Goal: Task Accomplishment & Management: Manage account settings

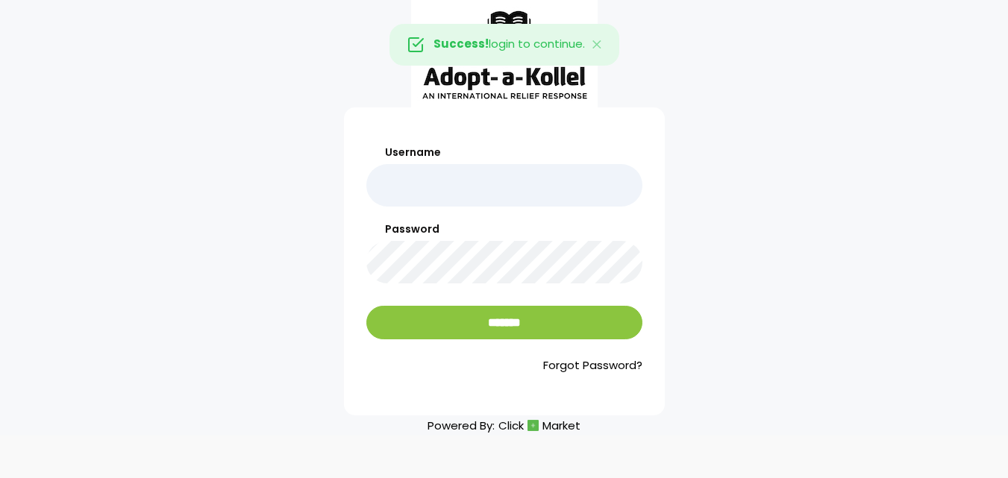
click at [414, 198] on input "Username" at bounding box center [504, 185] width 276 height 43
type input "******"
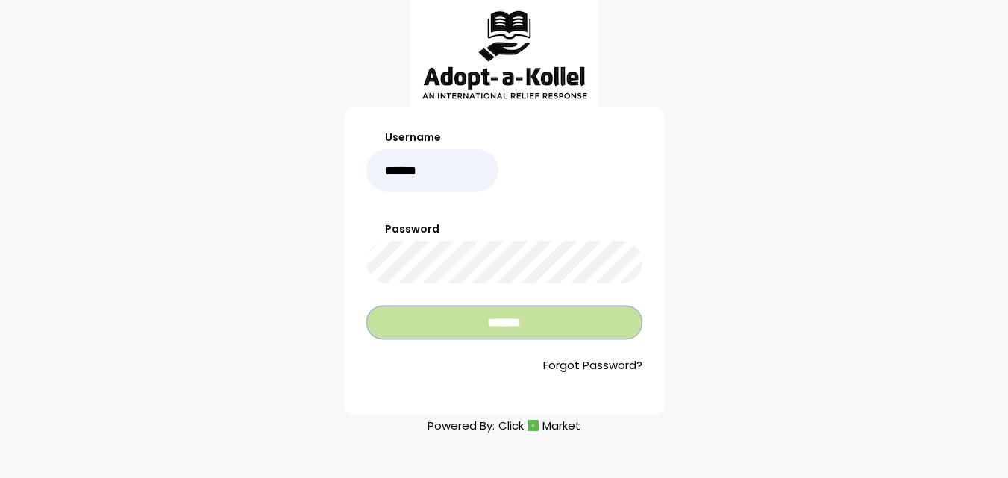
click at [441, 323] on input "*******" at bounding box center [504, 323] width 276 height 34
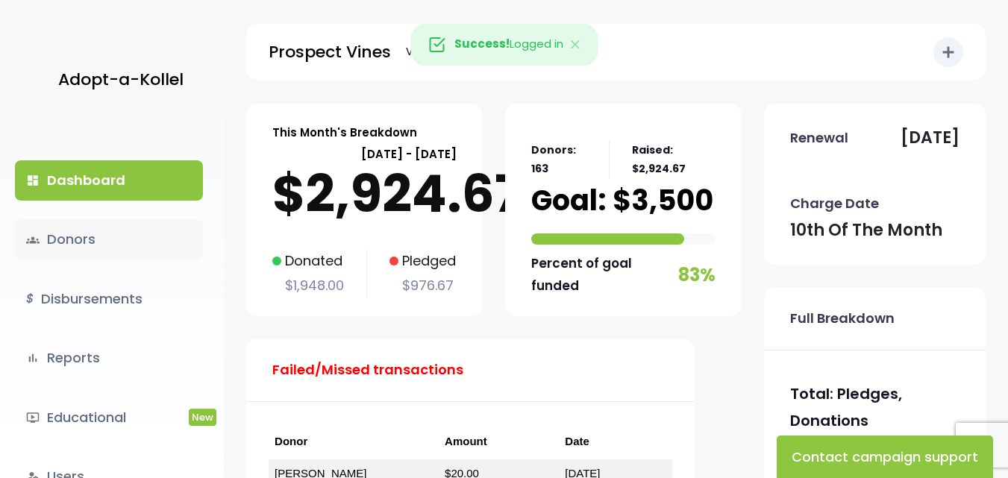
click at [82, 235] on link "groups Donors" at bounding box center [109, 239] width 188 height 40
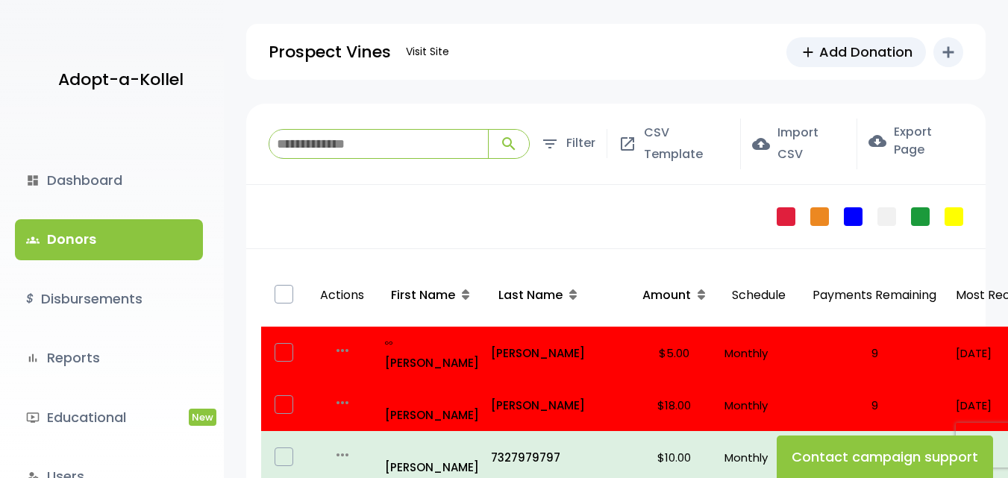
click at [315, 142] on input "search" at bounding box center [378, 144] width 219 height 28
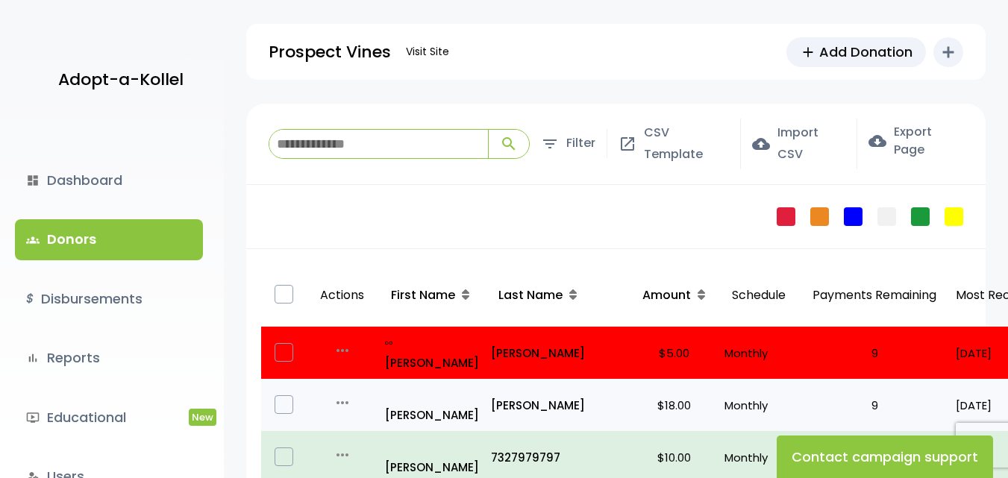
click at [346, 394] on icon "more_horiz" at bounding box center [343, 403] width 18 height 18
click at [359, 407] on link "Edit" at bounding box center [369, 425] width 125 height 36
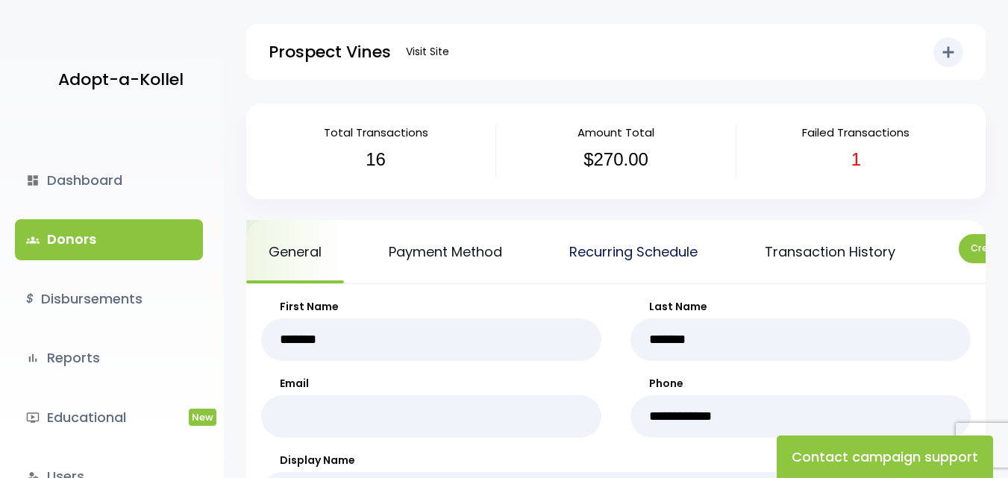
click at [642, 243] on link "Recurring Schedule" at bounding box center [633, 251] width 173 height 63
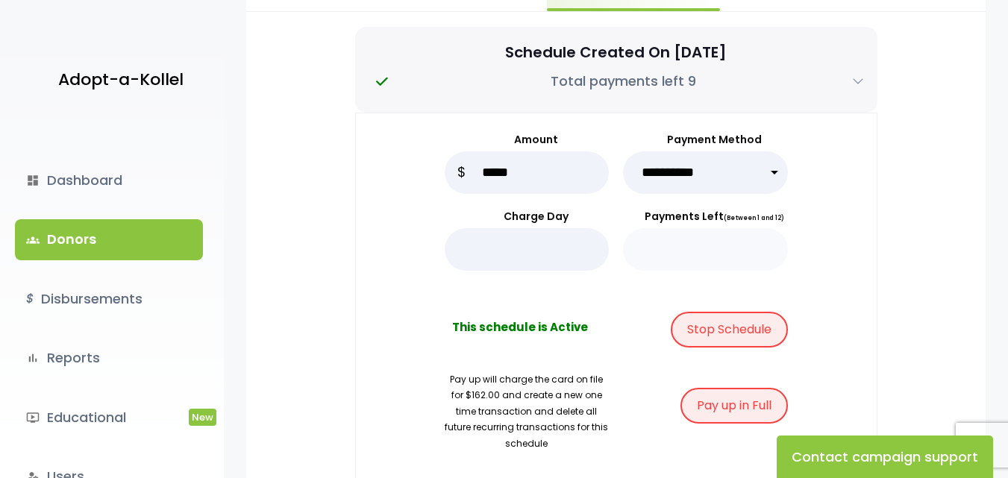
scroll to position [298, 0]
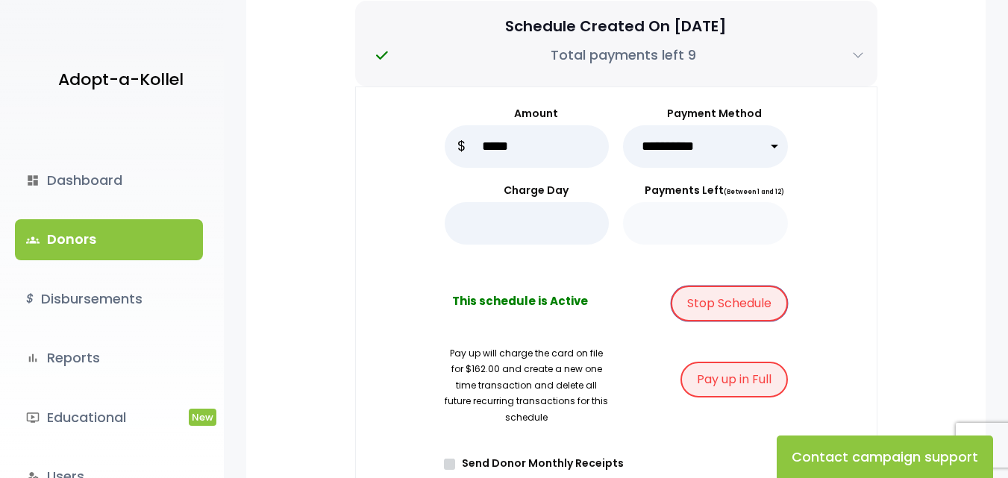
click at [721, 316] on button "Stop Schedule" at bounding box center [729, 304] width 117 height 36
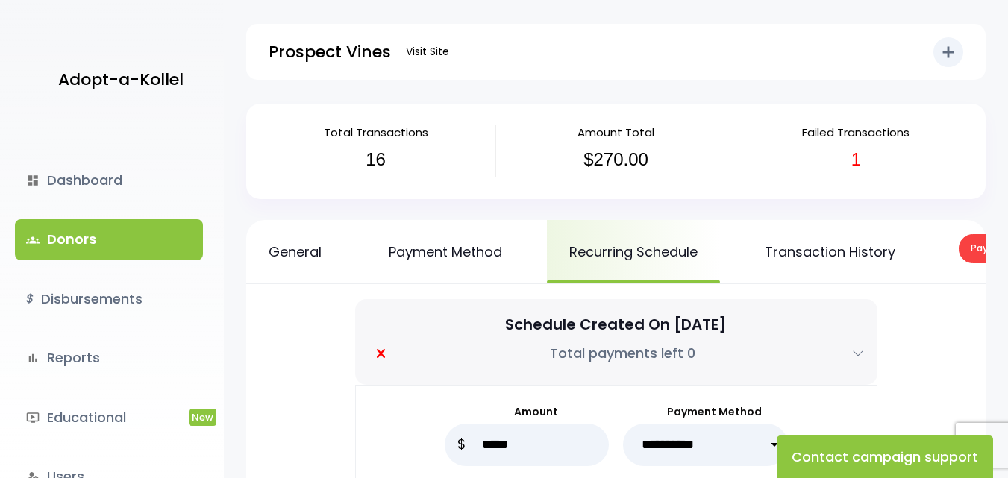
click at [120, 244] on link "groups Donors" at bounding box center [109, 239] width 188 height 40
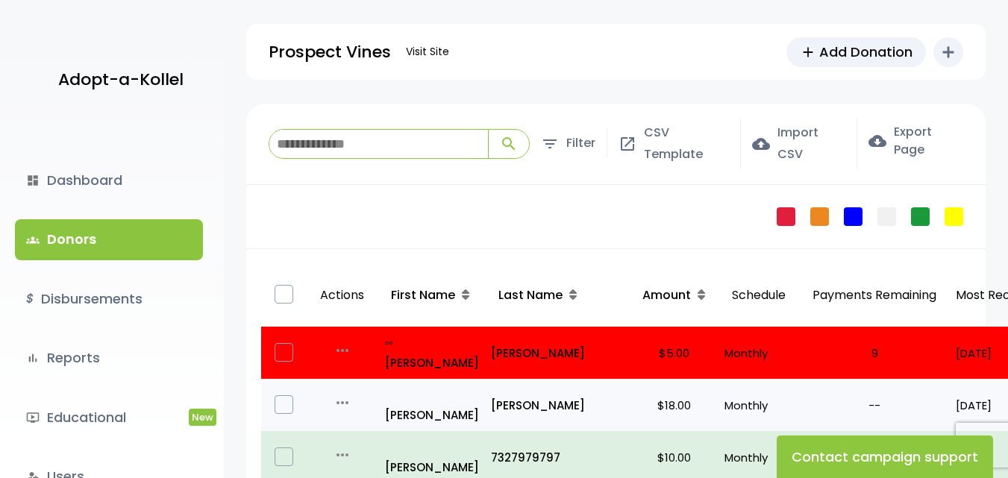
click at [337, 394] on icon "more_horiz" at bounding box center [343, 403] width 18 height 18
click at [357, 407] on link "Edit" at bounding box center [369, 425] width 125 height 36
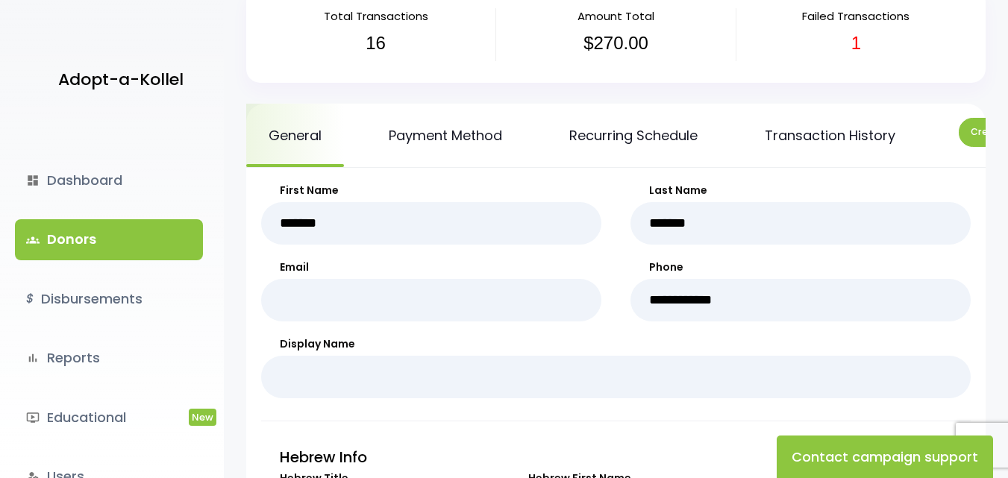
scroll to position [49, 0]
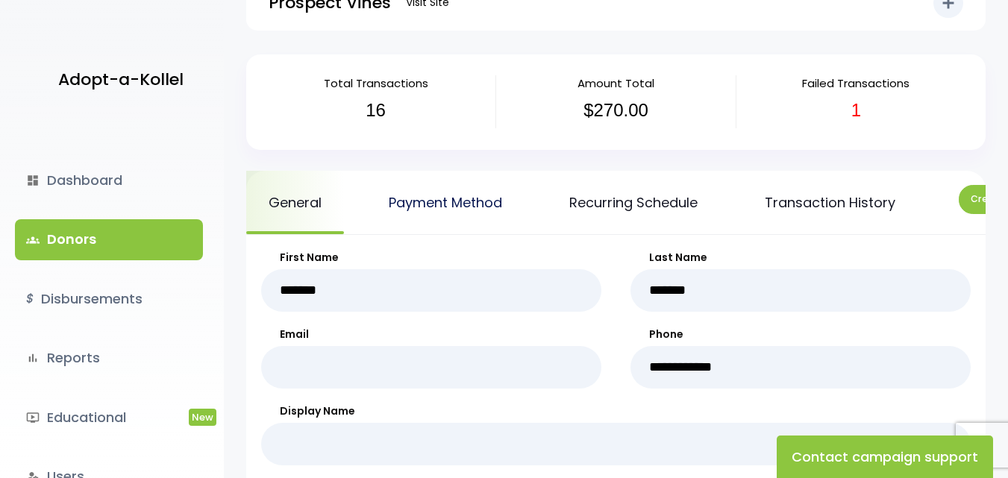
click at [464, 201] on link "Payment Method" at bounding box center [445, 202] width 158 height 63
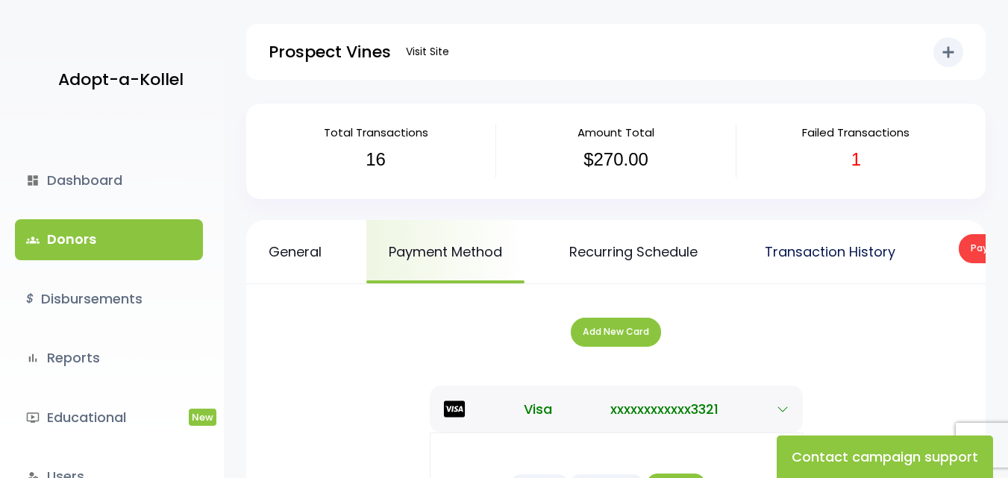
click at [813, 245] on link "Transaction History" at bounding box center [829, 251] width 175 height 63
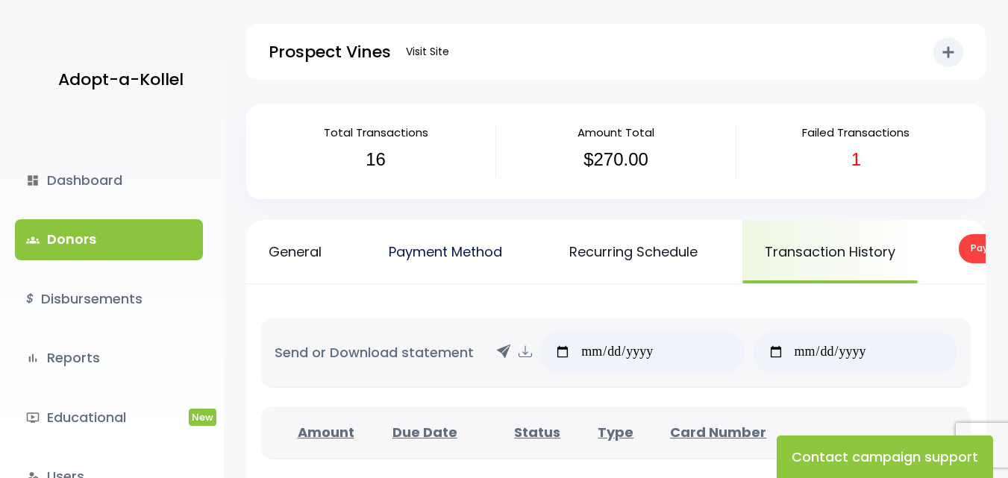
click at [457, 250] on link "Payment Method" at bounding box center [445, 251] width 158 height 63
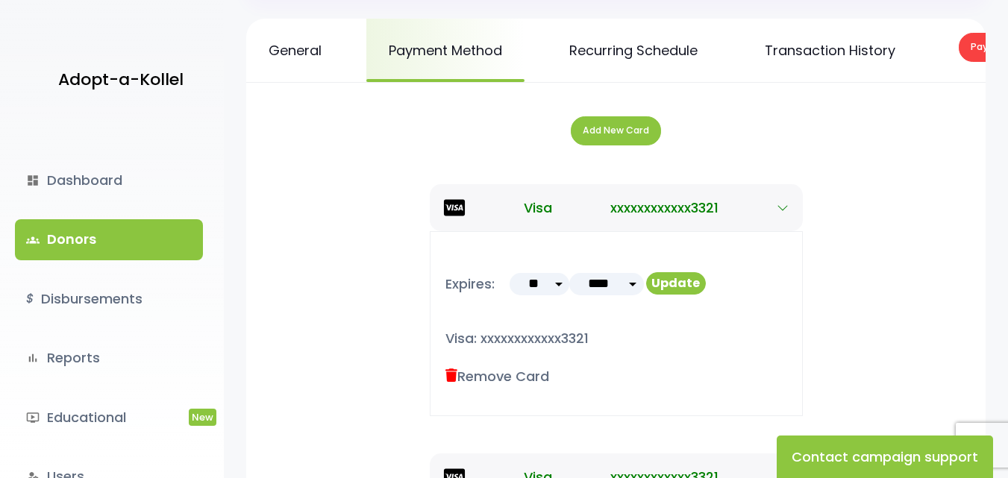
scroll to position [149, 0]
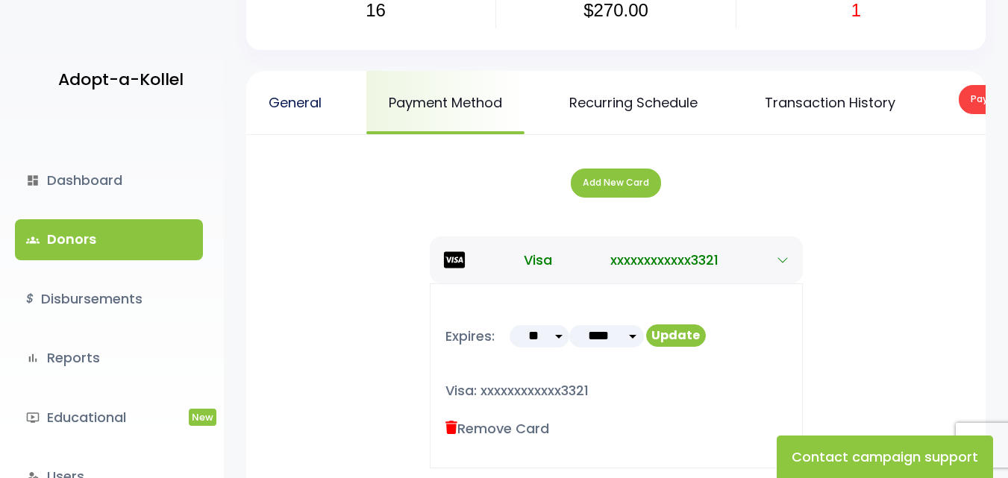
click at [301, 101] on link "General" at bounding box center [295, 102] width 98 height 63
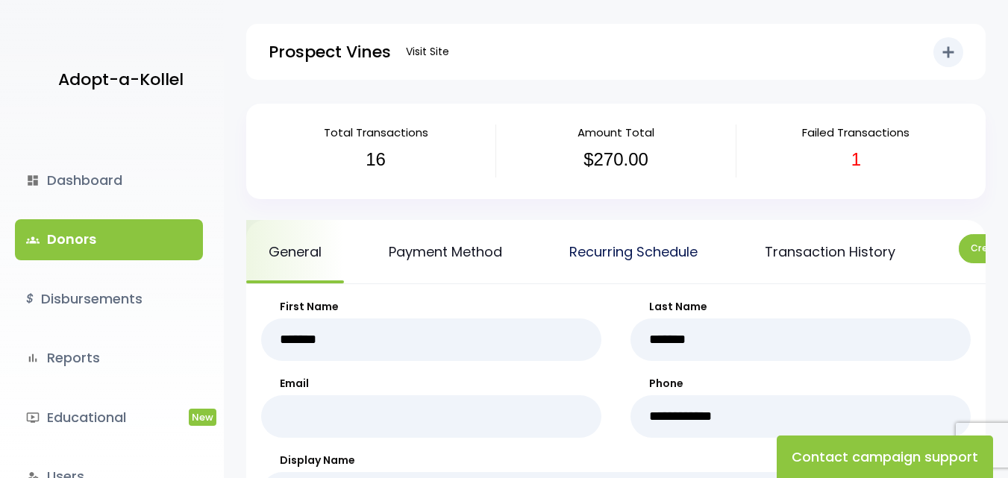
click at [607, 253] on link "Recurring Schedule" at bounding box center [633, 251] width 173 height 63
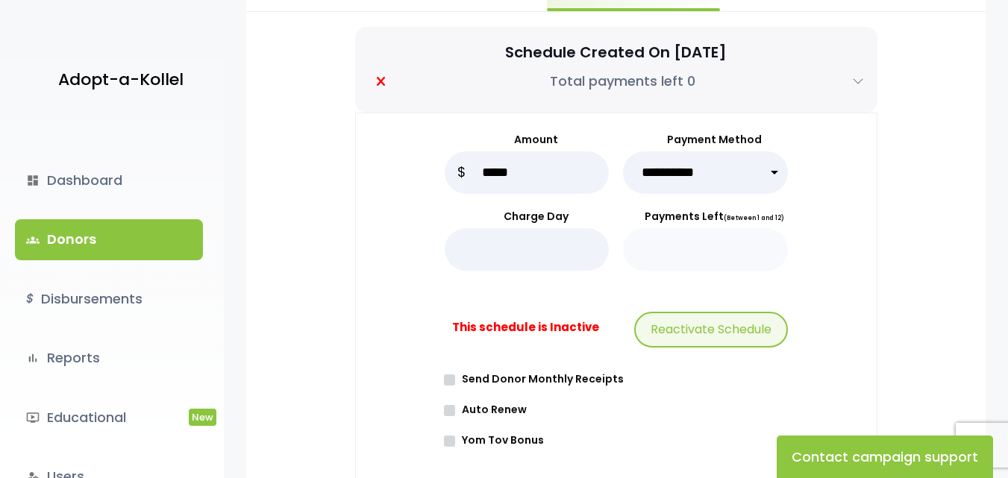
scroll to position [298, 0]
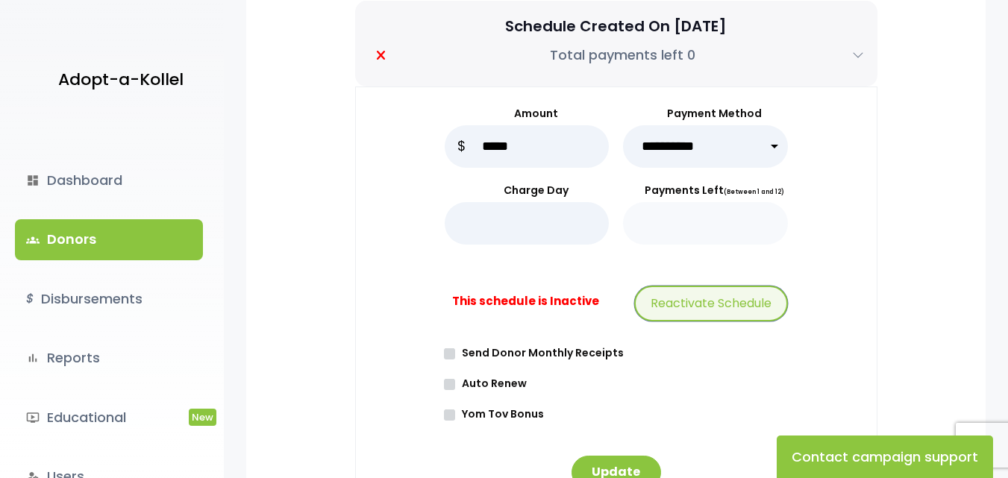
click at [689, 316] on button "Reactivate Schedule" at bounding box center [711, 304] width 154 height 36
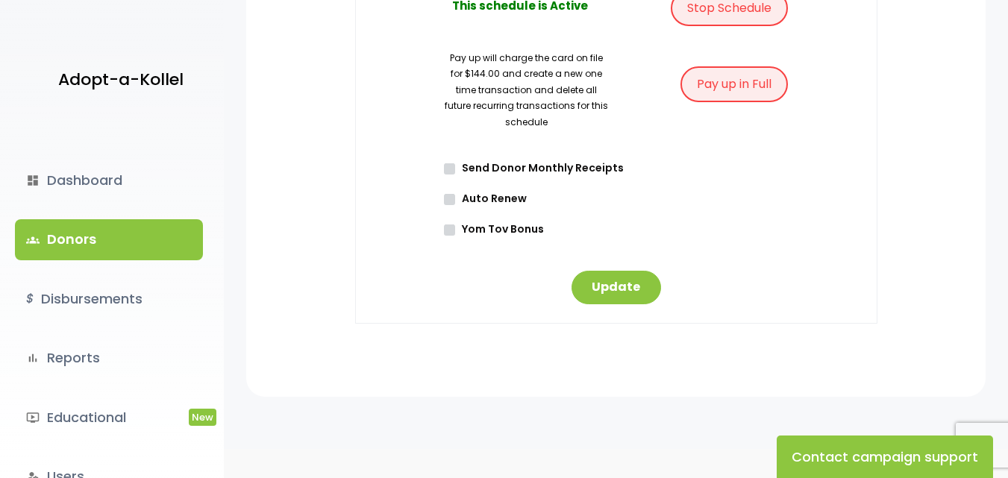
scroll to position [651, 0]
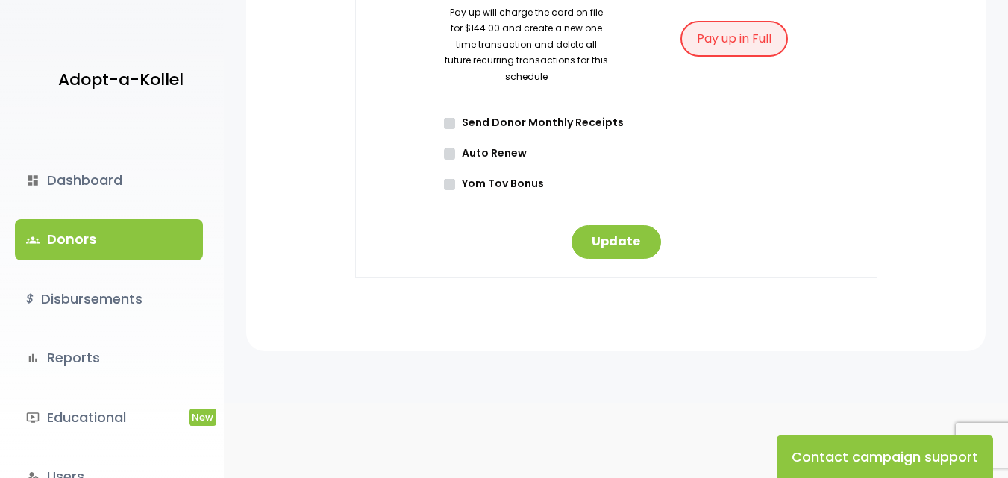
click at [66, 243] on link "groups Donors" at bounding box center [109, 239] width 188 height 40
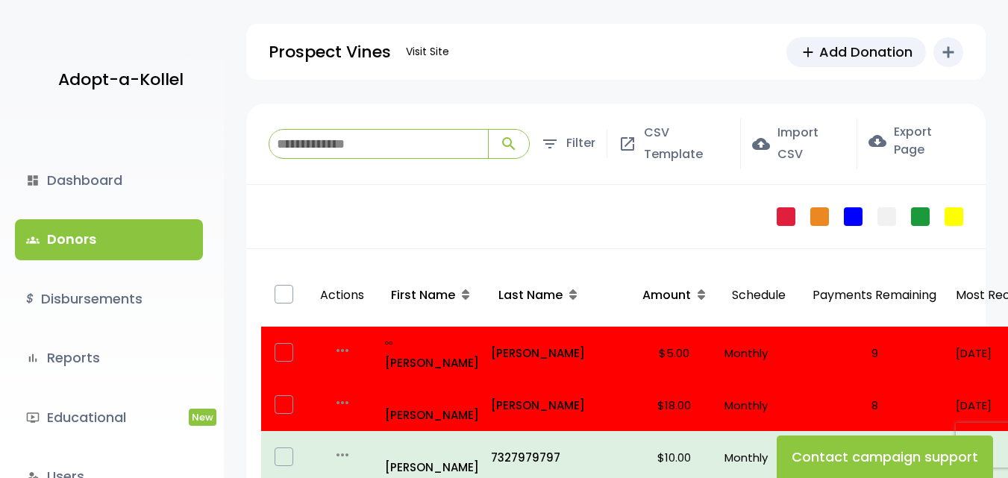
click at [335, 146] on input "search" at bounding box center [378, 144] width 219 height 28
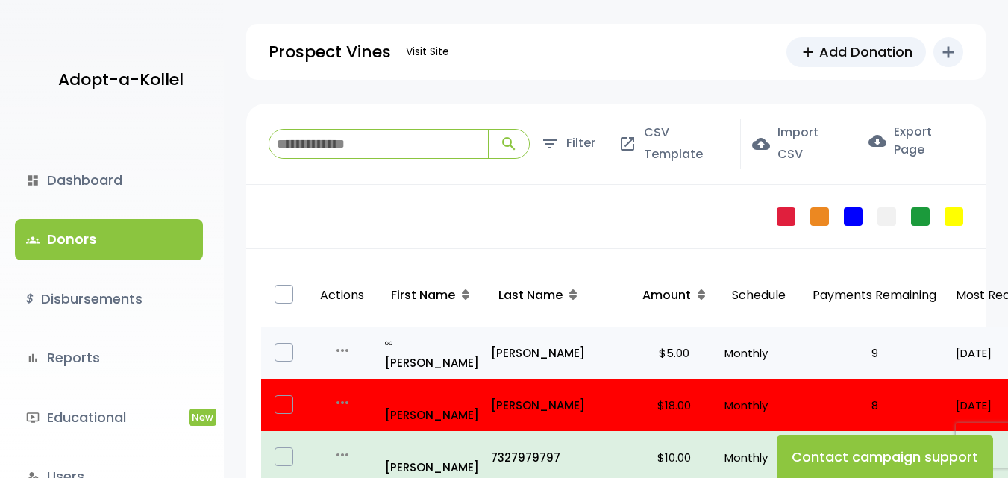
click at [341, 342] on icon "more_horiz" at bounding box center [343, 351] width 18 height 18
click at [358, 376] on link "Edit" at bounding box center [369, 372] width 125 height 36
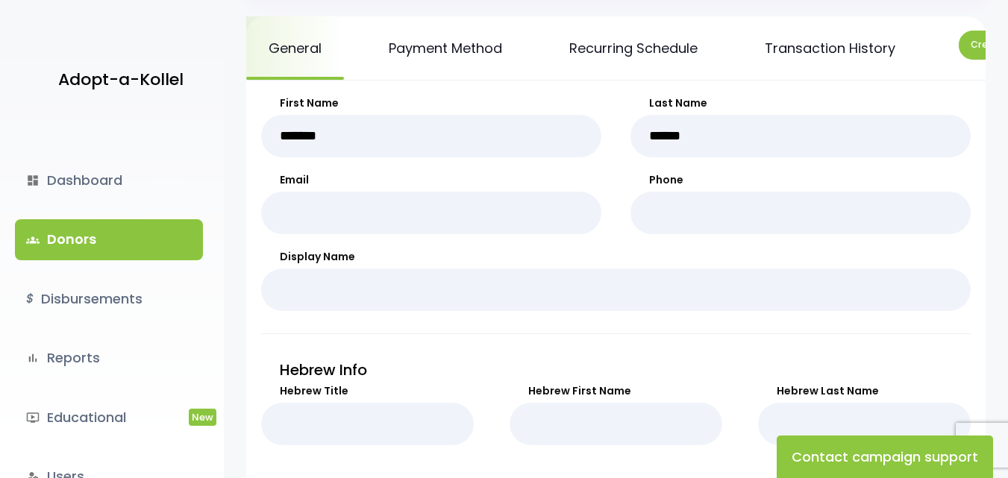
scroll to position [224, 0]
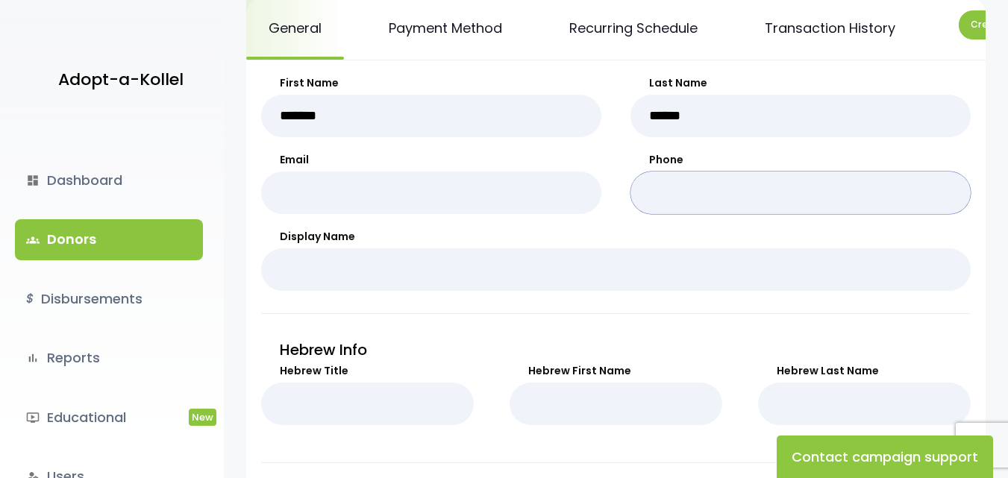
click at [698, 210] on input "Phone" at bounding box center [801, 193] width 340 height 43
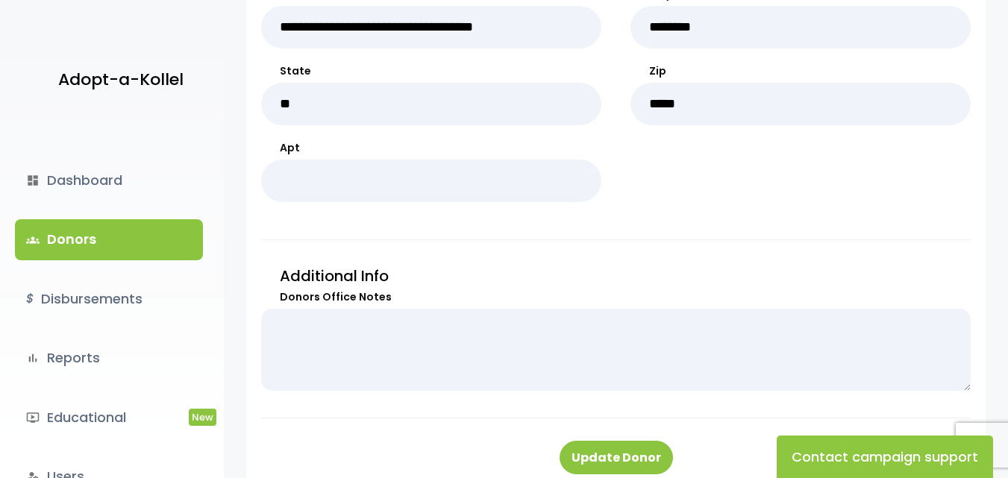
scroll to position [821, 0]
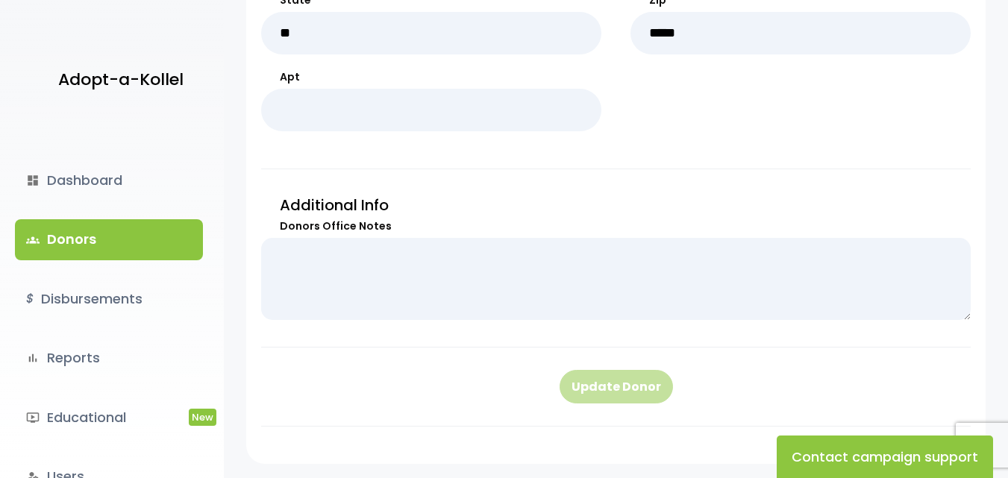
type input "**********"
click at [605, 403] on button "Update Donor" at bounding box center [616, 387] width 113 height 34
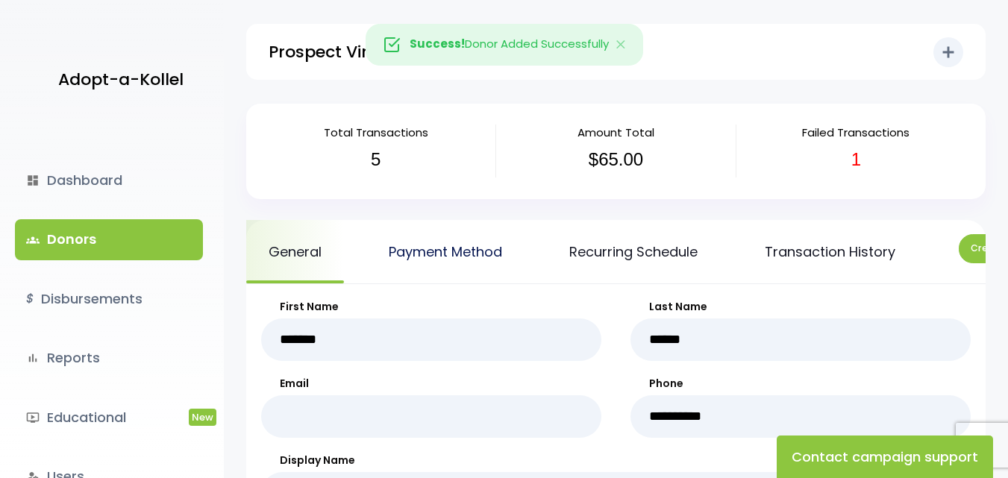
click at [457, 245] on link "Payment Method" at bounding box center [445, 251] width 158 height 63
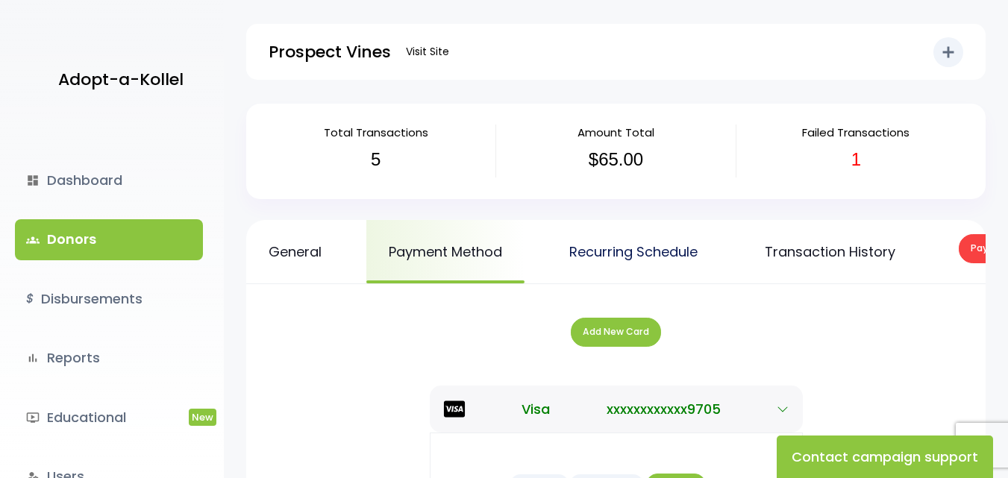
click at [653, 246] on link "Recurring Schedule" at bounding box center [633, 251] width 173 height 63
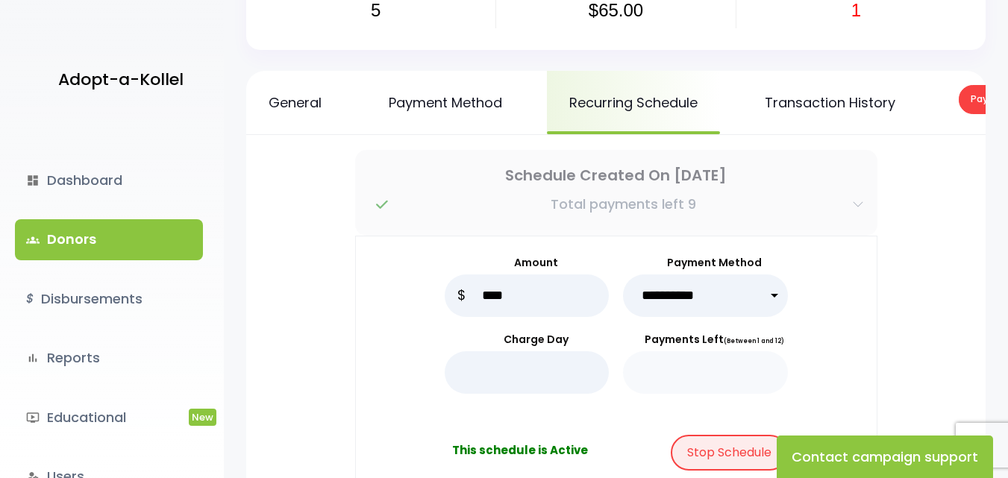
scroll to position [224, 0]
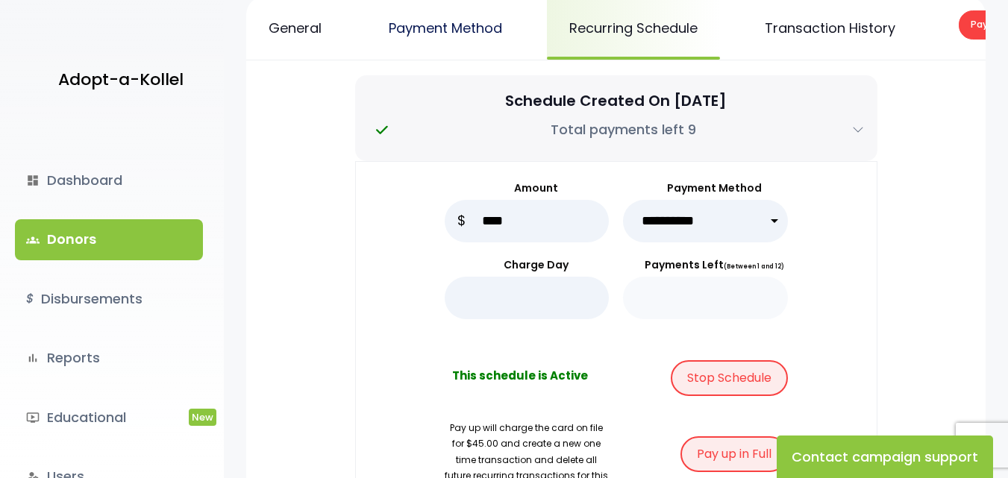
click at [453, 18] on link "Payment Method" at bounding box center [445, 27] width 158 height 63
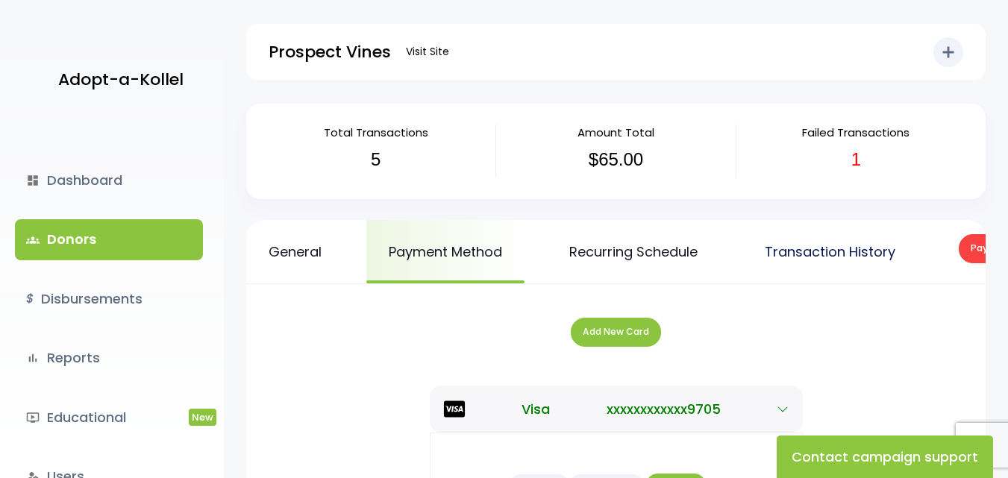
click at [819, 246] on link "Transaction History" at bounding box center [829, 251] width 175 height 63
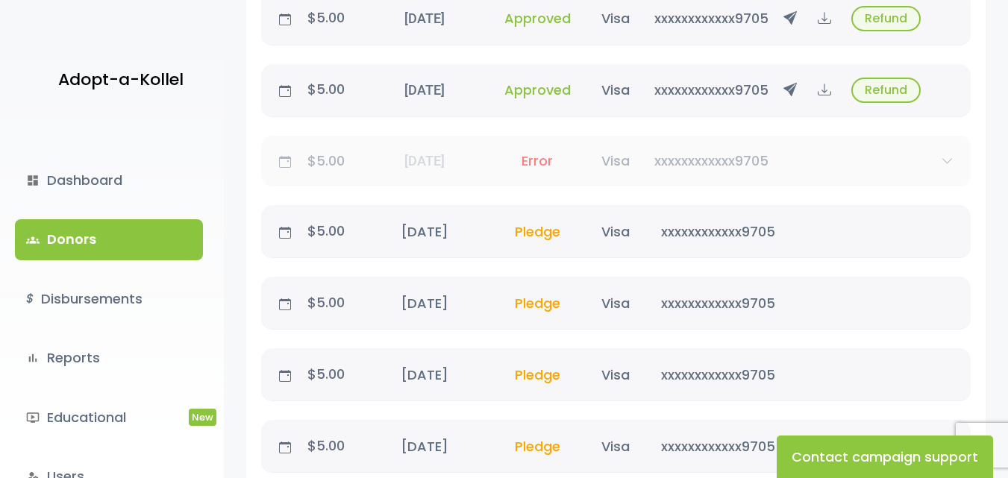
scroll to position [597, 0]
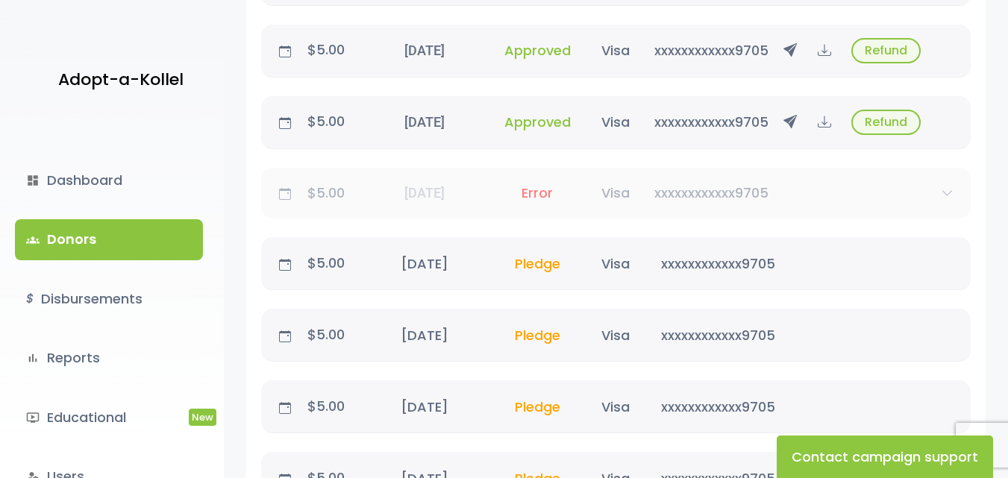
click at [539, 201] on span "Error" at bounding box center [537, 193] width 55 height 19
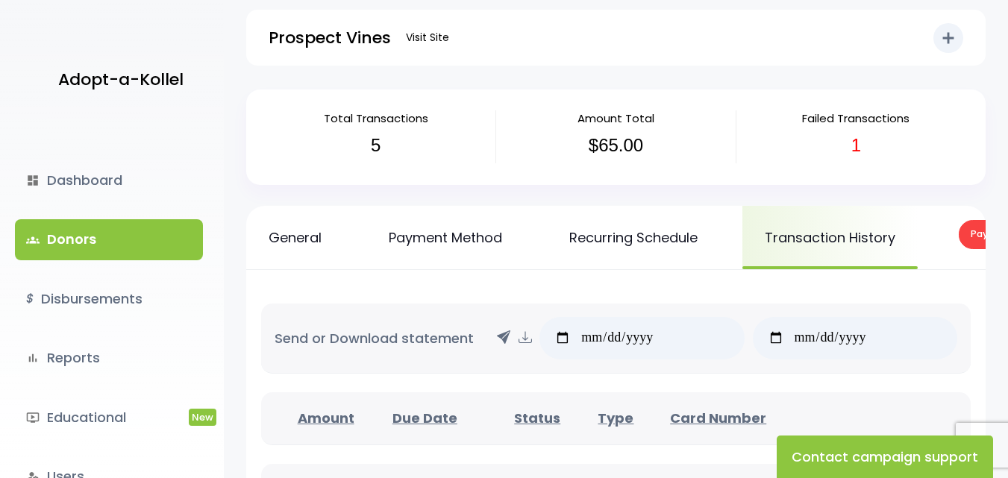
scroll to position [0, 0]
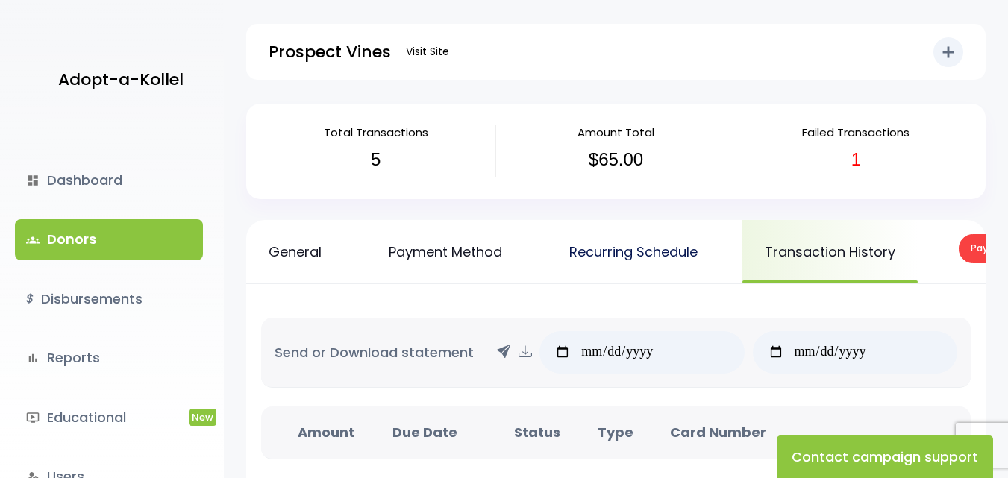
click at [616, 256] on link "Recurring Schedule" at bounding box center [633, 251] width 173 height 63
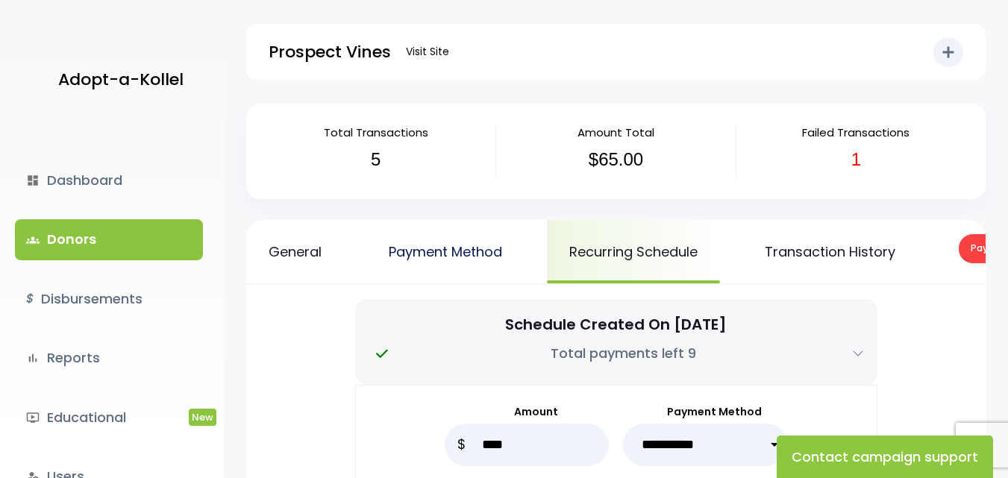
click at [457, 251] on link "Payment Method" at bounding box center [445, 251] width 158 height 63
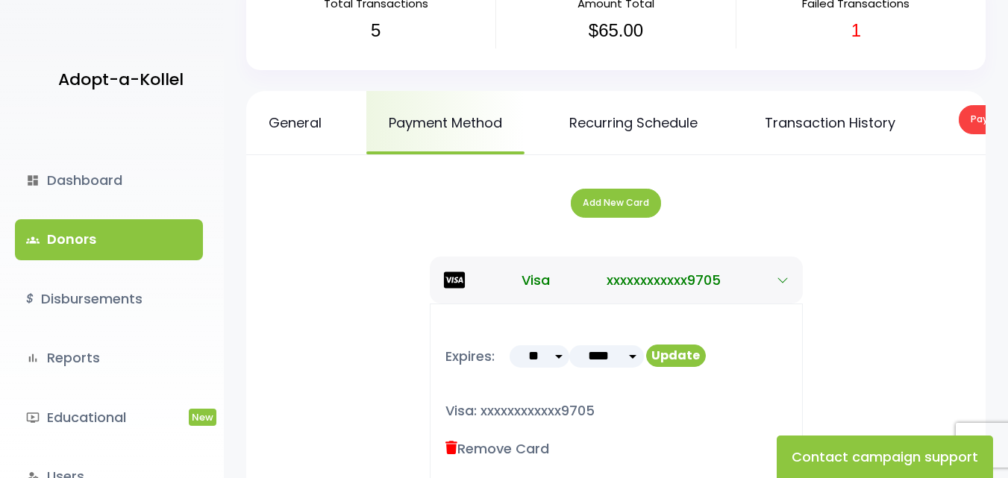
scroll to position [165, 0]
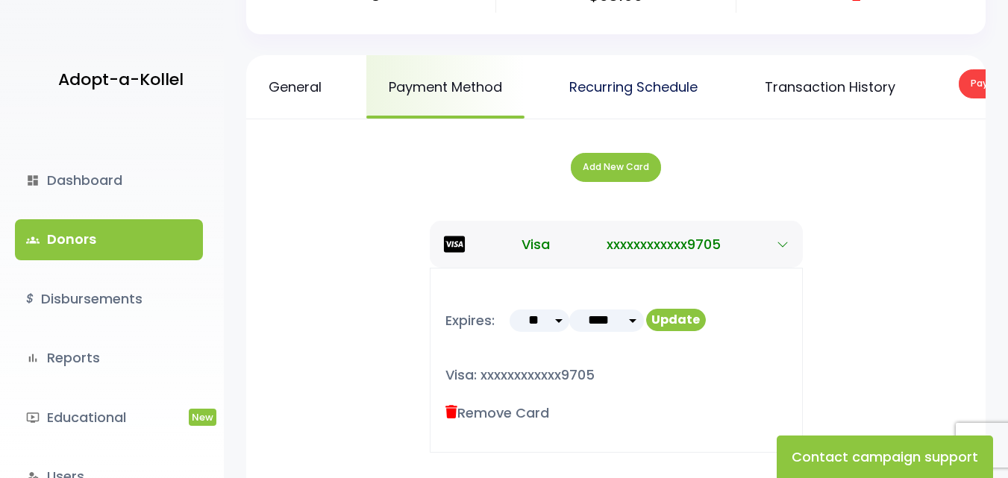
click at [654, 84] on link "Recurring Schedule" at bounding box center [633, 86] width 173 height 63
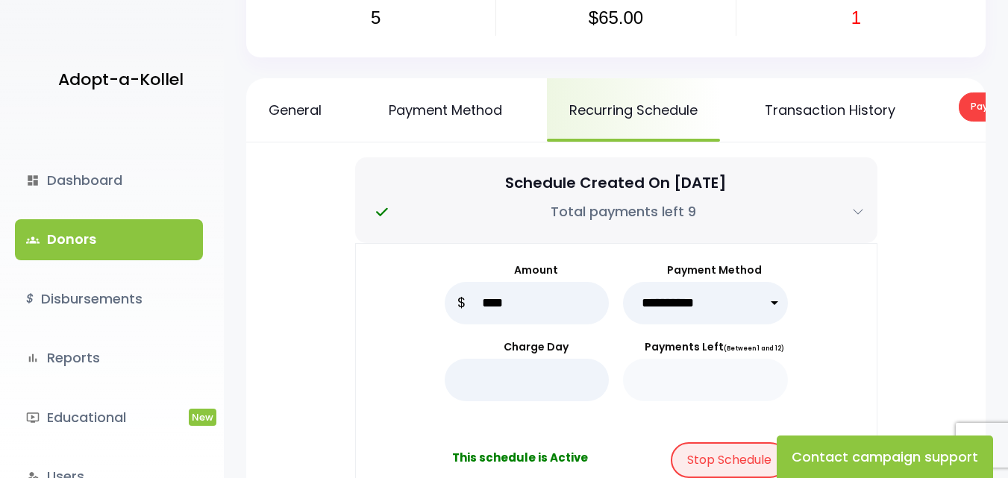
scroll to position [128, 0]
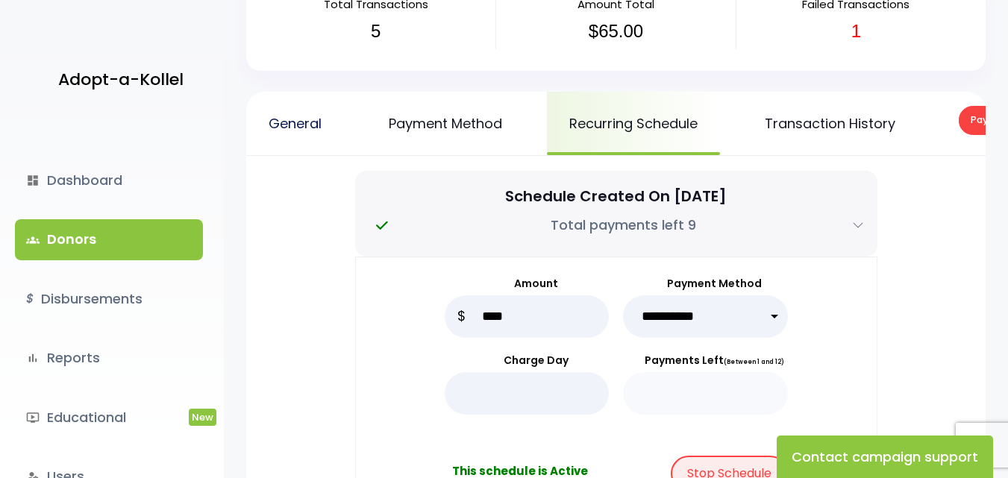
click at [280, 122] on link "General" at bounding box center [295, 123] width 98 height 63
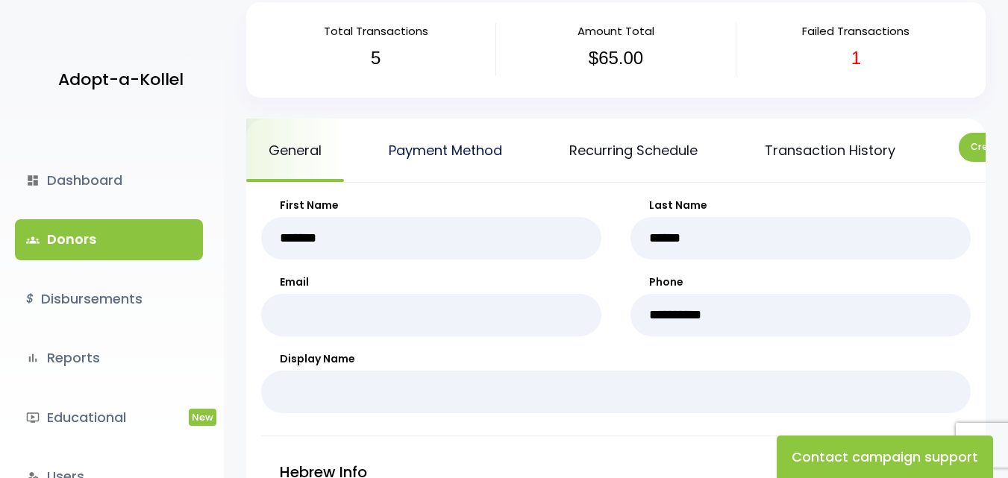
scroll to position [149, 0]
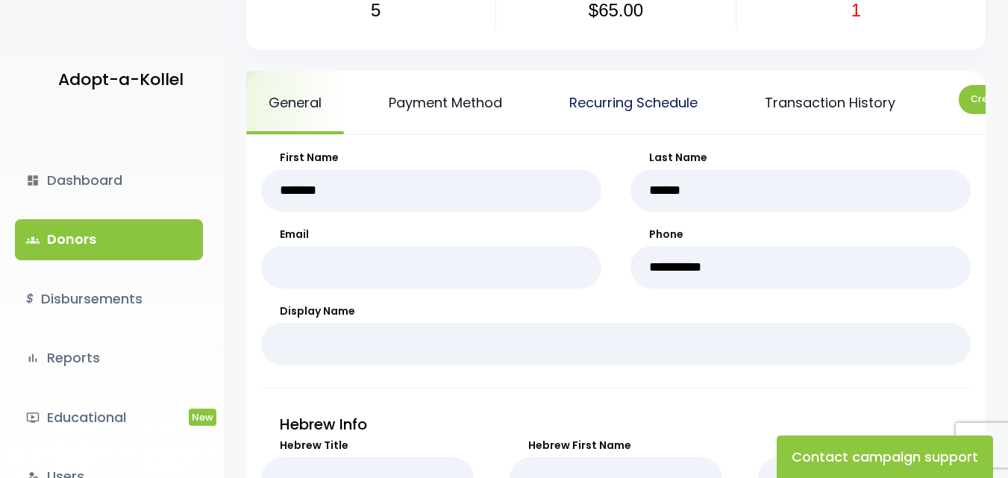
click at [617, 97] on link "Recurring Schedule" at bounding box center [633, 102] width 173 height 63
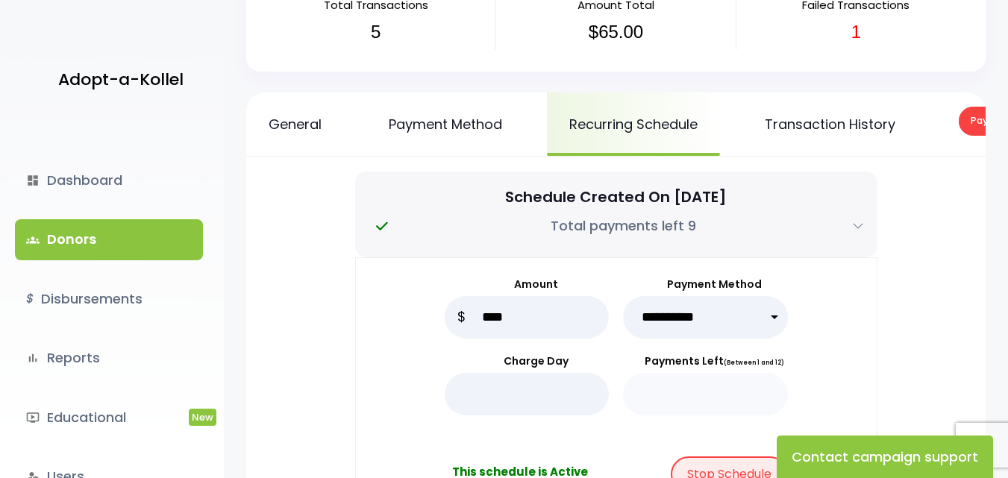
scroll to position [75, 0]
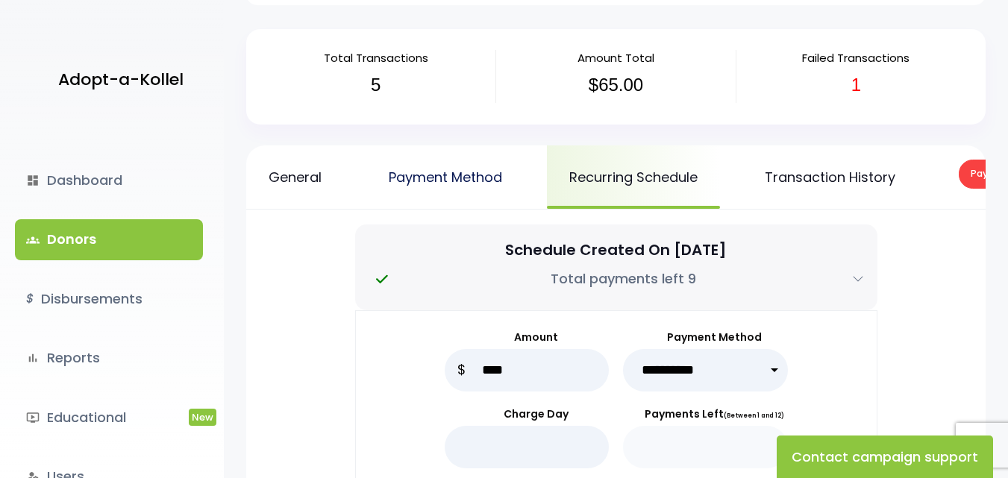
click at [442, 172] on link "Payment Method" at bounding box center [445, 177] width 158 height 63
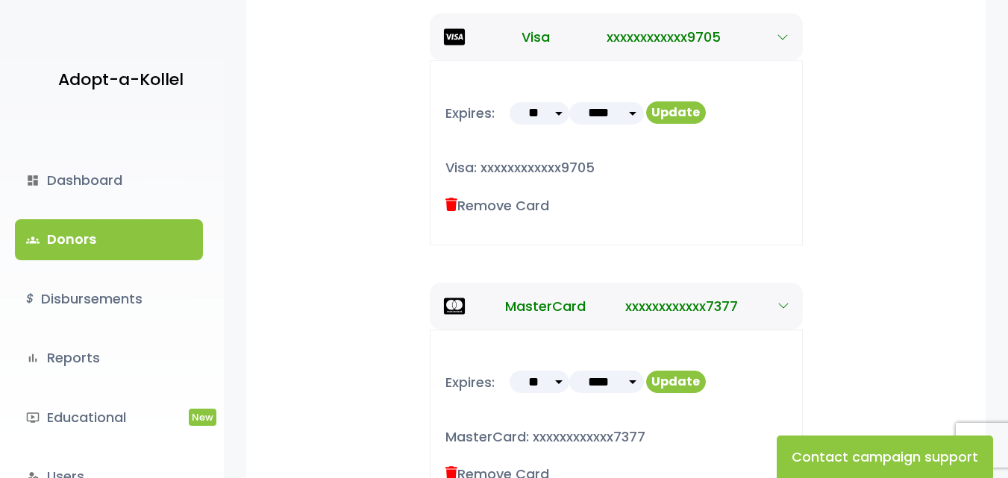
scroll to position [373, 0]
click at [631, 124] on select "**** **** **** **** **** **** **** **** **** **** **** **** ****" at bounding box center [606, 112] width 75 height 22
click at [782, 204] on div "Expires: ** ** ** ** ** ** ** ** ** ** ** ** **** **** **** **** **** **** ****" at bounding box center [616, 152] width 373 height 184
click at [557, 122] on select "** ** ** ** ** ** ** ** ** ** ** **" at bounding box center [540, 112] width 60 height 22
click at [843, 222] on div "Expires: ** ** ** ** ** ** ** ** ** ** ** ** **** ****" at bounding box center [616, 152] width 680 height 184
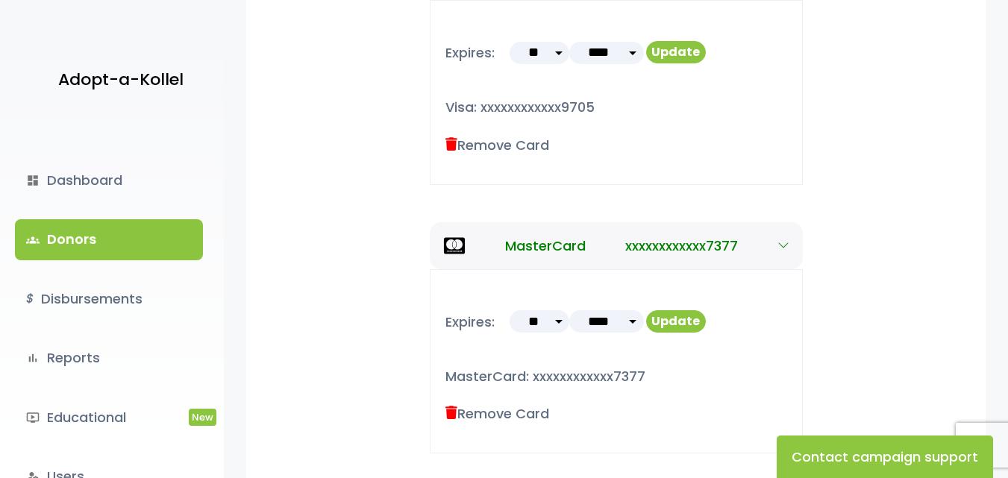
scroll to position [314, 0]
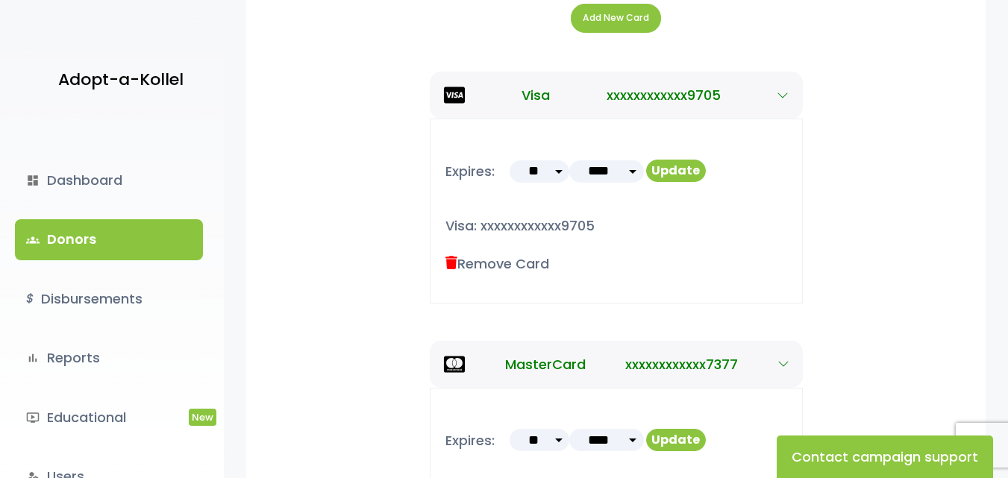
click at [560, 183] on select "** ** ** ** ** ** ** ** ** ** ** **" at bounding box center [540, 171] width 60 height 22
select select "*"
click at [510, 171] on select "** ** ** ** ** ** ** ** ** ** ** **" at bounding box center [540, 171] width 60 height 22
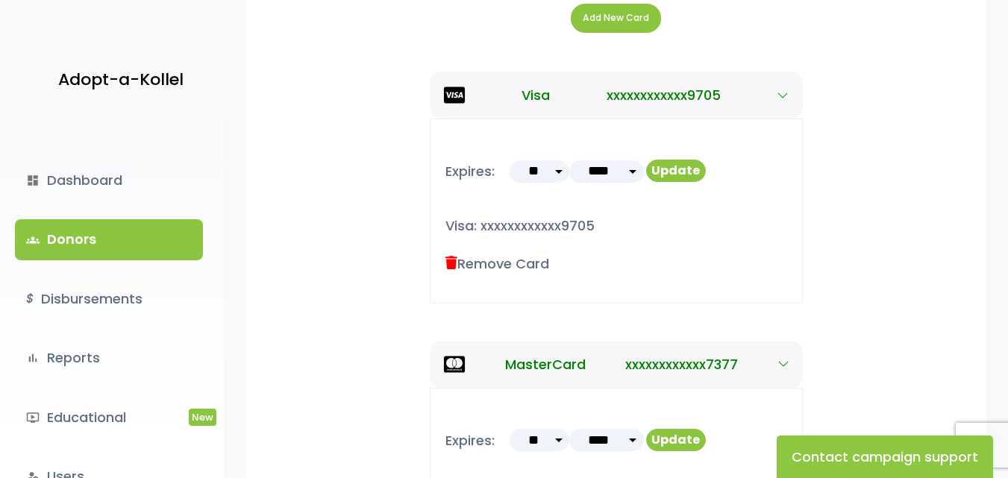
click at [631, 182] on select "**** **** **** **** **** **** **** **** **** **** **** **** ****" at bounding box center [606, 171] width 75 height 22
select select "**"
click at [569, 171] on select "**** **** **** **** **** **** **** **** **** **** **** **** ****" at bounding box center [606, 171] width 75 height 22
click at [675, 182] on button "Update" at bounding box center [676, 171] width 60 height 22
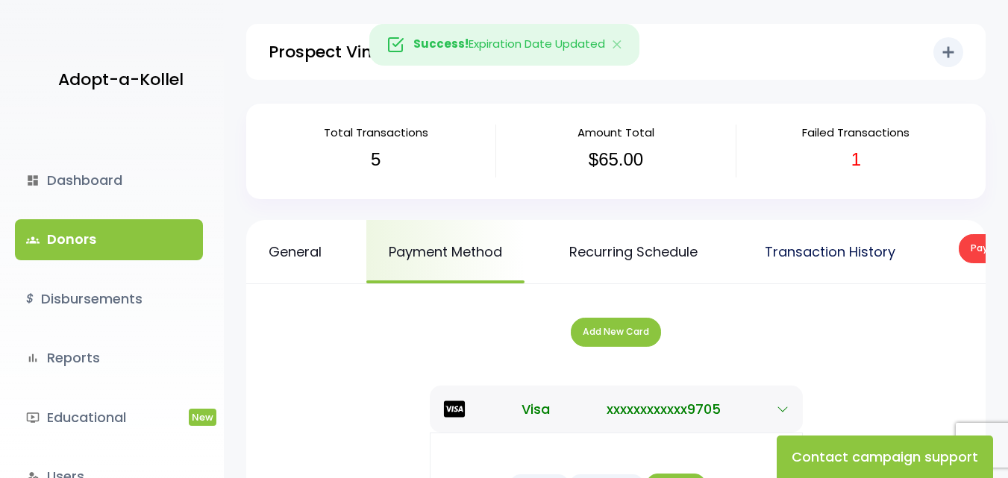
click at [843, 249] on link "Transaction History" at bounding box center [829, 251] width 175 height 63
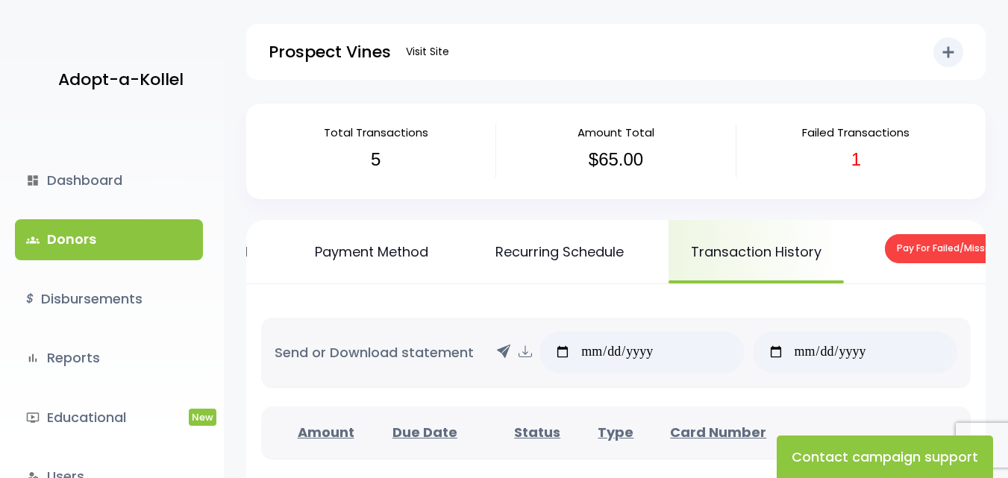
scroll to position [0, 178]
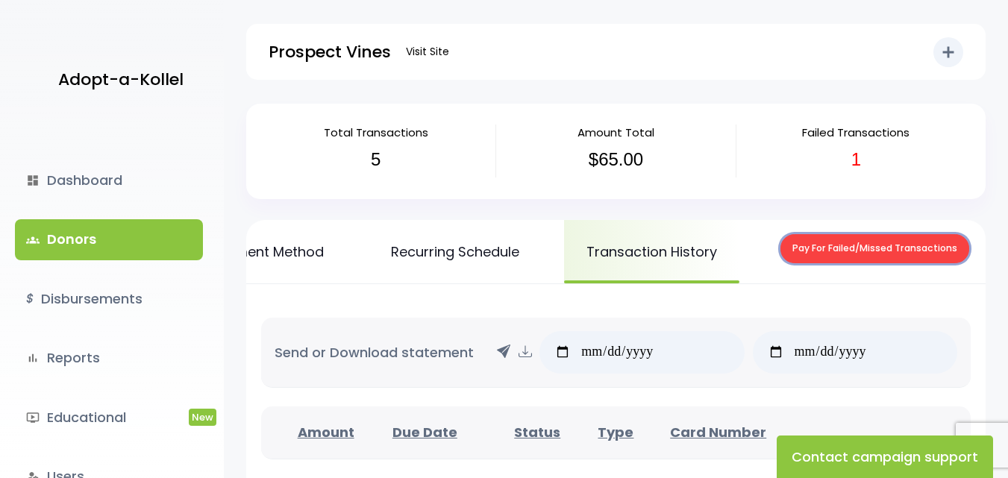
click at [910, 249] on button "Pay For Failed/Missed Transactions" at bounding box center [875, 248] width 189 height 29
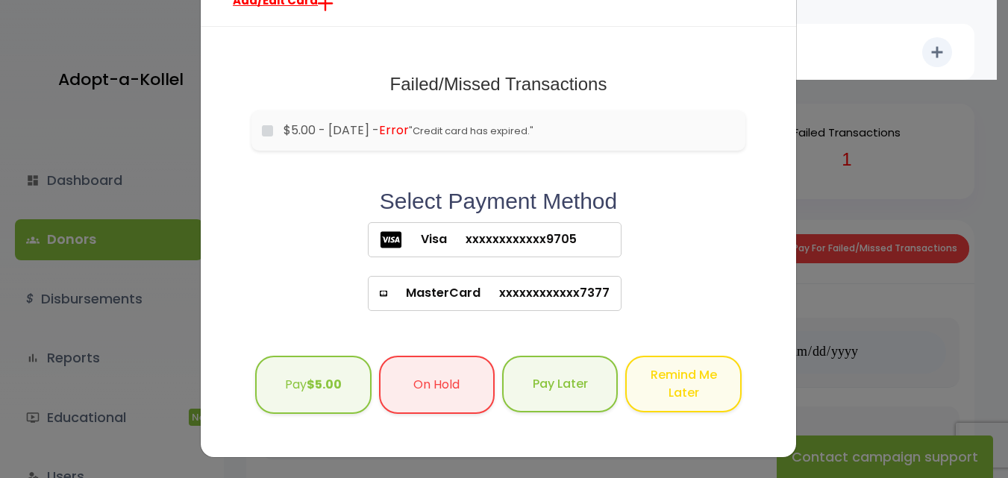
scroll to position [0, 0]
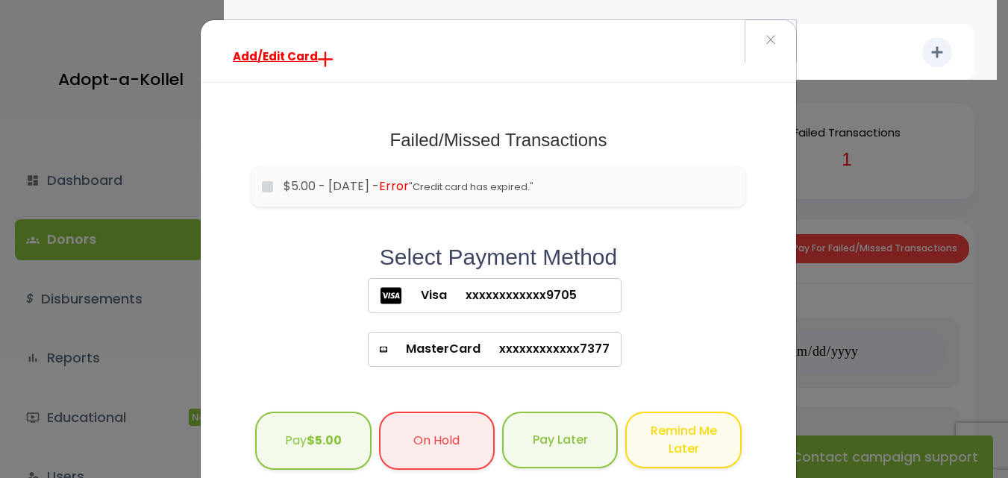
click at [773, 34] on button "×" at bounding box center [770, 41] width 51 height 42
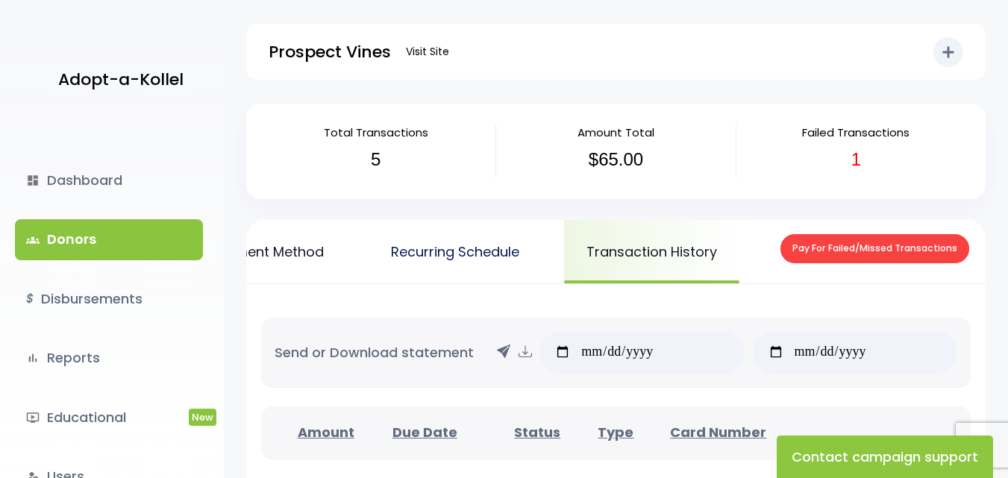
click at [462, 250] on link "Recurring Schedule" at bounding box center [455, 251] width 173 height 63
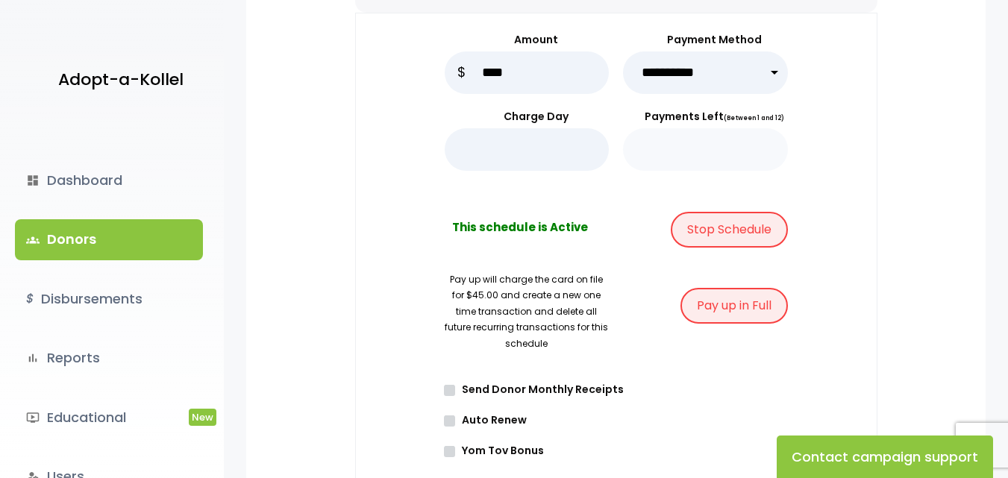
scroll to position [373, 0]
click at [490, 86] on input "****" at bounding box center [527, 72] width 165 height 43
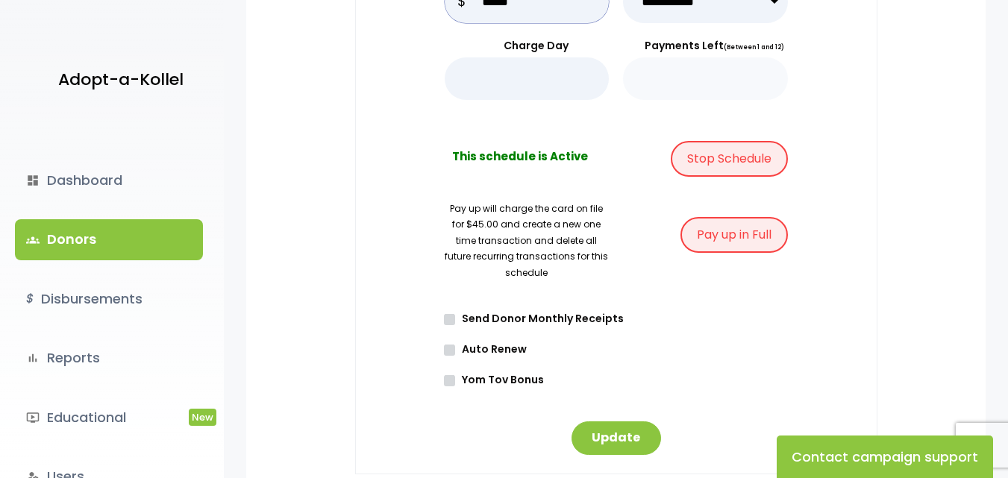
scroll to position [651, 0]
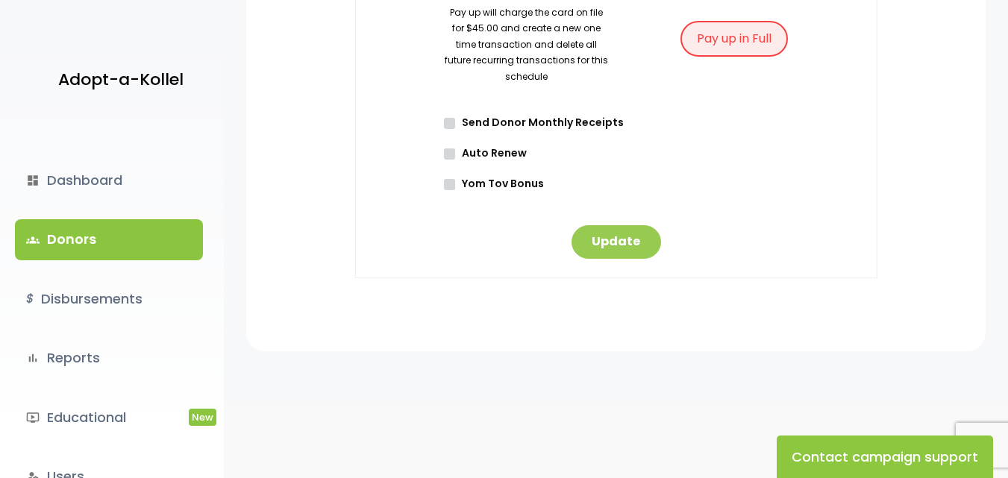
type input "*****"
click at [599, 245] on button "Update" at bounding box center [617, 242] width 90 height 34
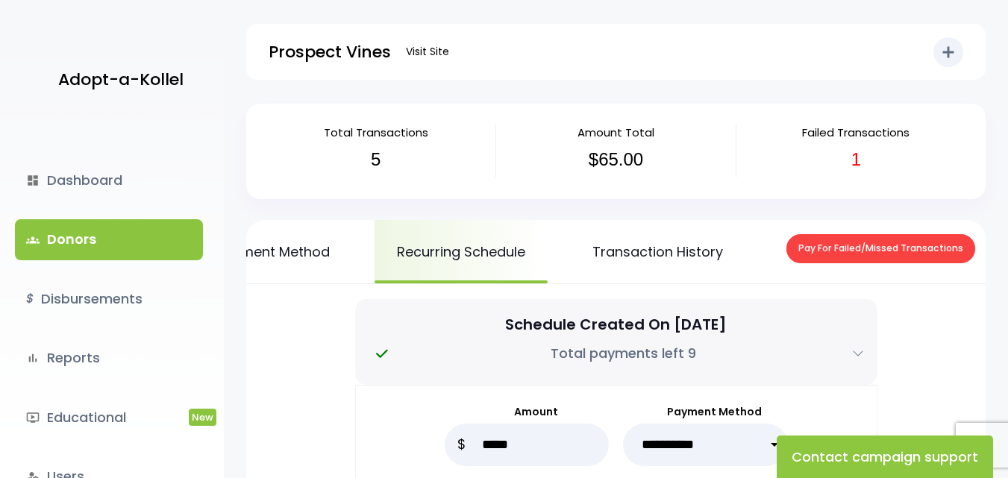
scroll to position [0, 178]
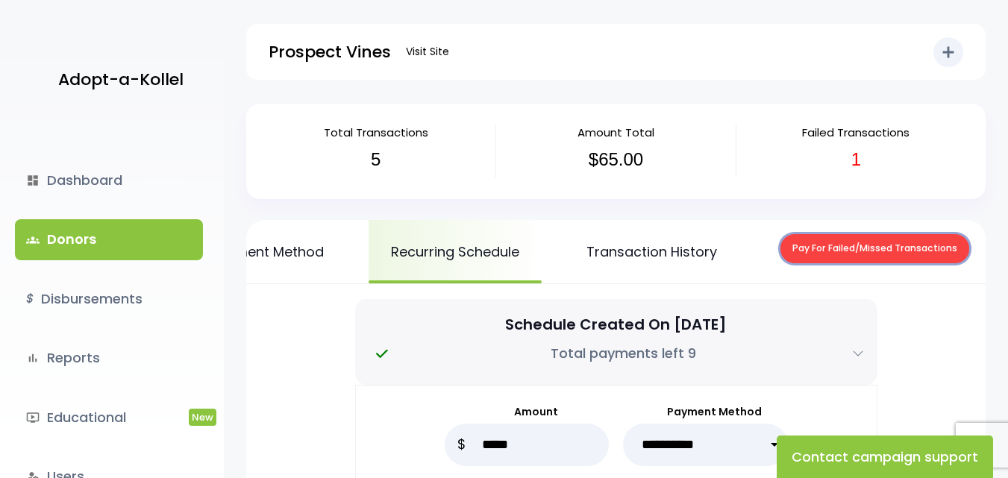
click at [874, 249] on button "Pay For Failed/Missed Transactions" at bounding box center [875, 248] width 189 height 29
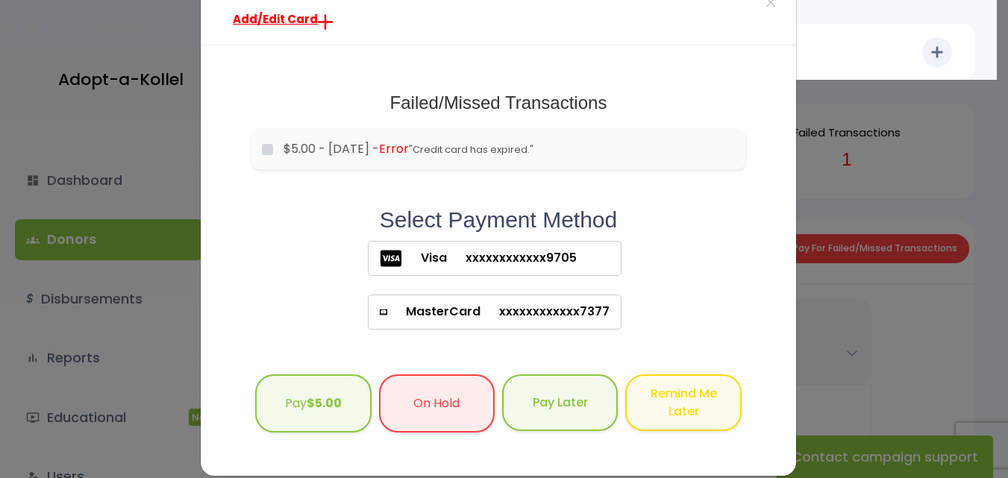
scroll to position [56, 0]
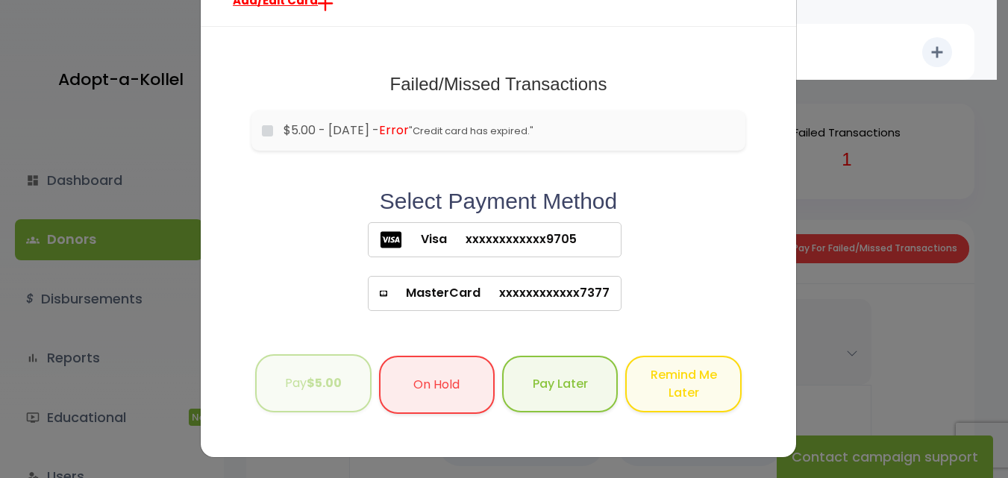
click at [307, 390] on b "$5.00" at bounding box center [324, 383] width 35 height 17
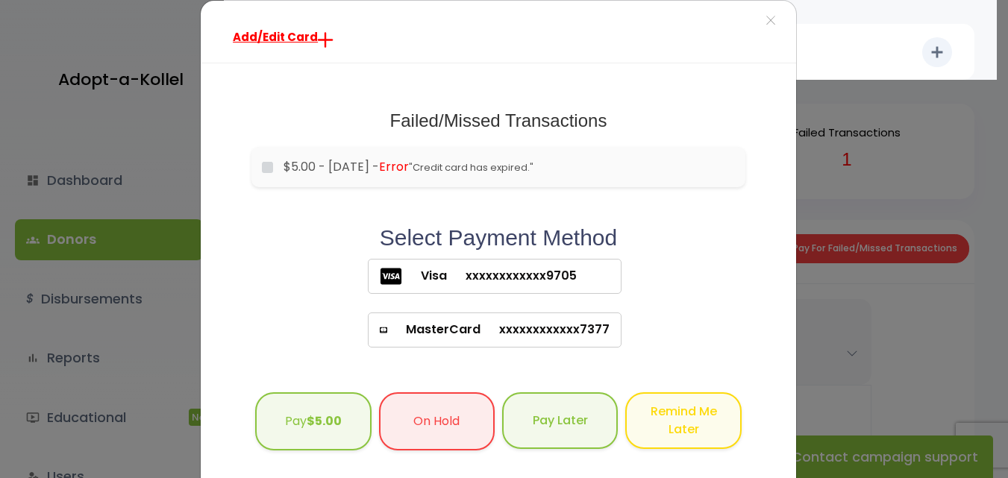
scroll to position [0, 0]
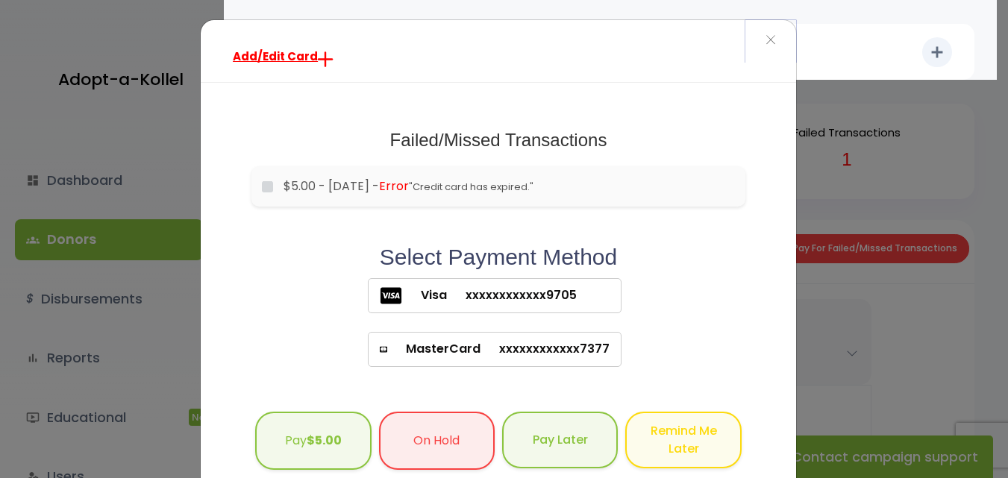
click at [766, 44] on span "×" at bounding box center [771, 41] width 10 height 32
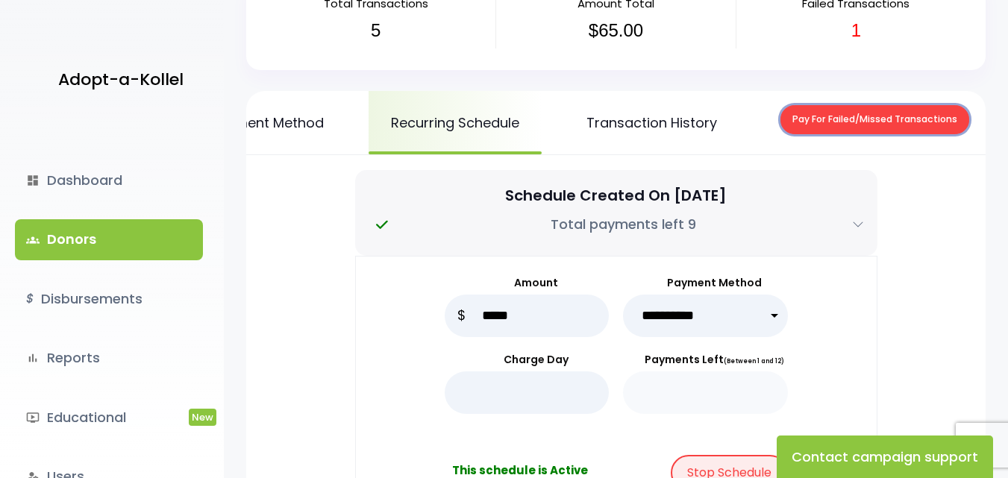
scroll to position [75, 0]
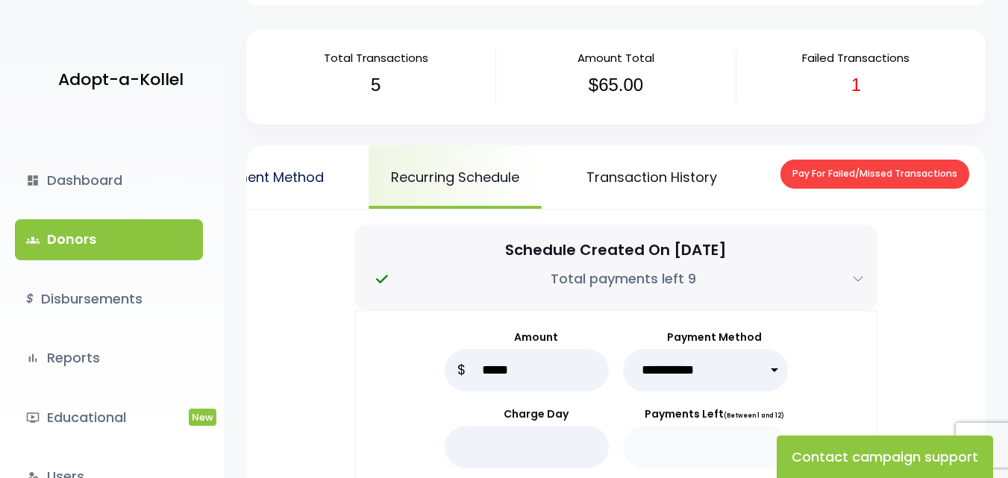
click at [291, 169] on link "Payment Method" at bounding box center [267, 177] width 158 height 63
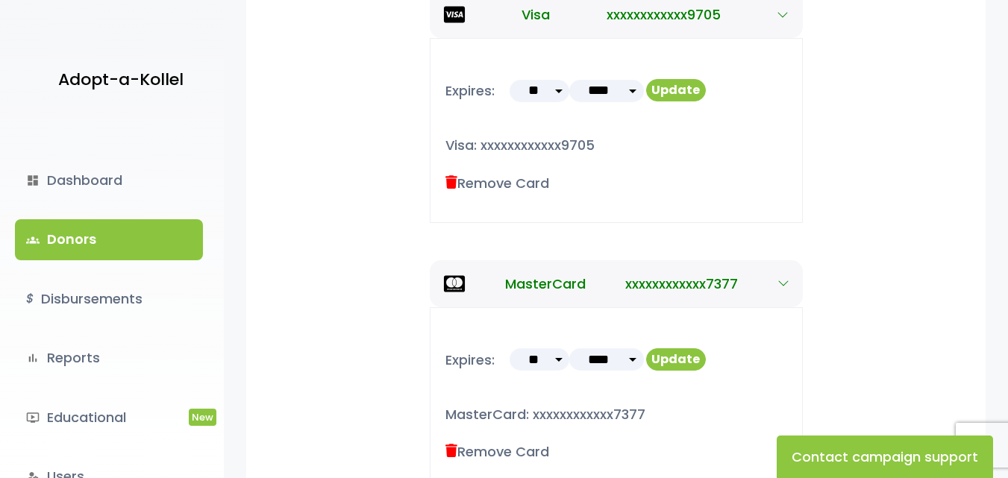
scroll to position [373, 0]
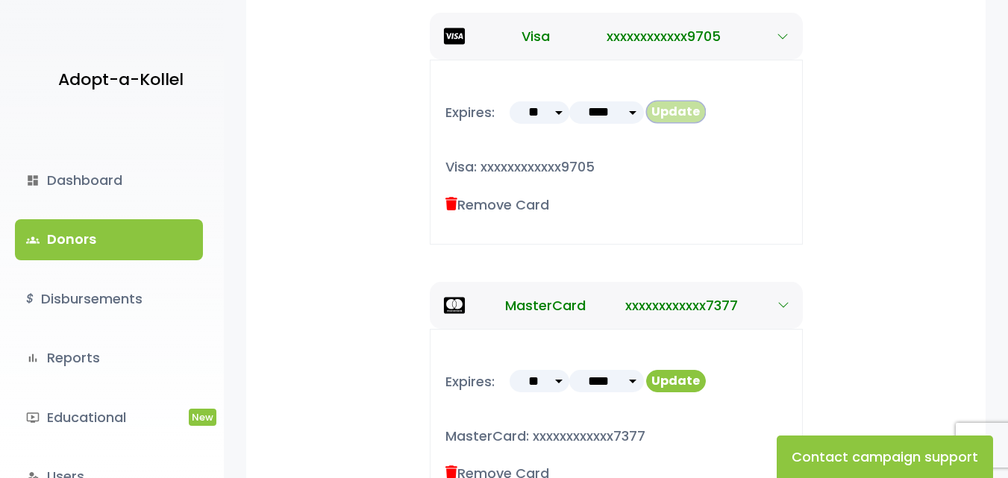
click at [677, 118] on button "Update" at bounding box center [676, 112] width 60 height 22
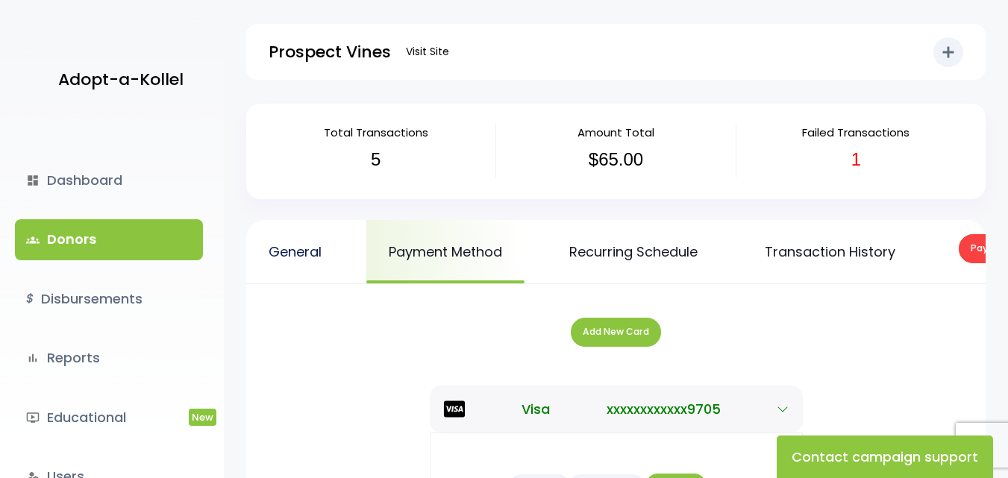
click at [296, 254] on link "General" at bounding box center [295, 251] width 98 height 63
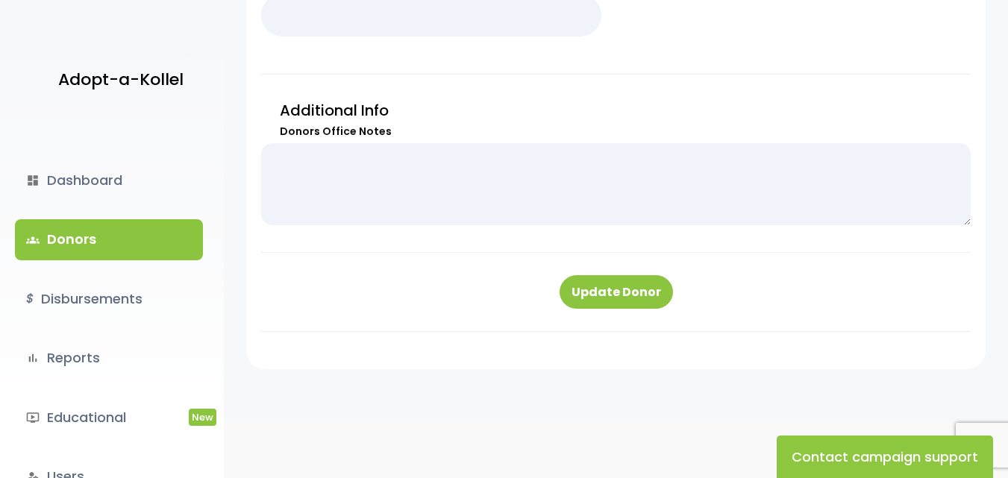
scroll to position [945, 0]
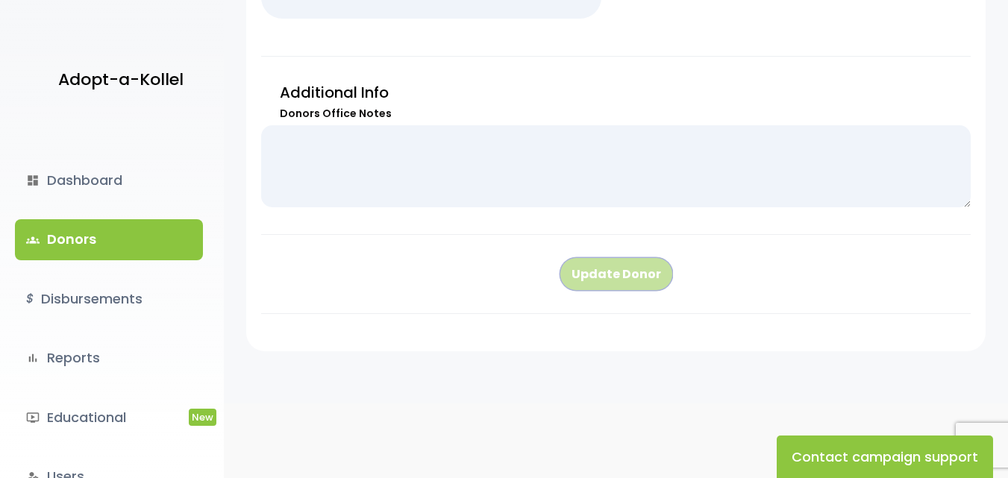
click at [620, 278] on button "Update Donor" at bounding box center [616, 274] width 113 height 34
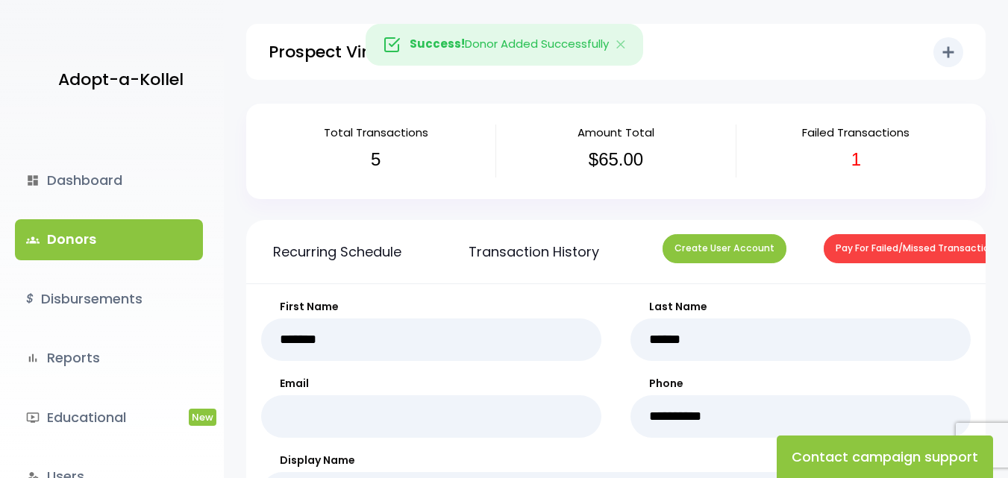
scroll to position [0, 319]
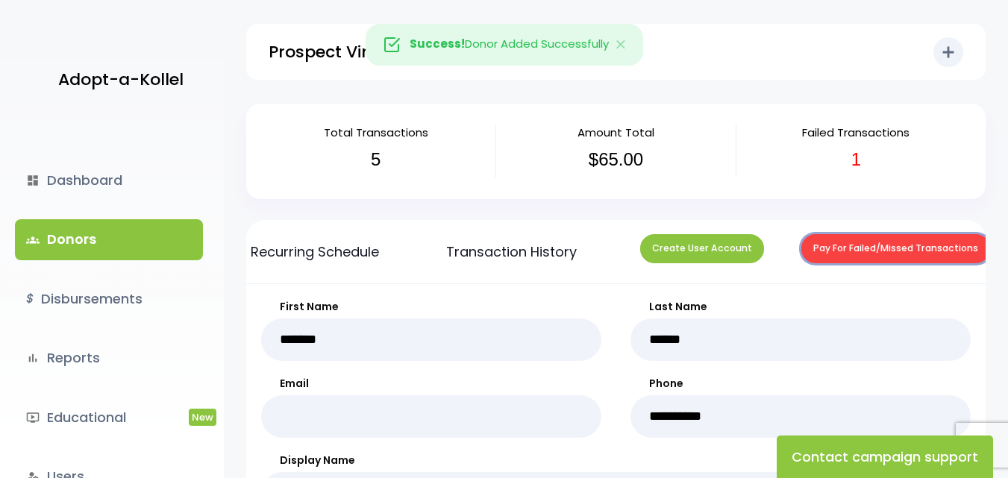
click at [892, 237] on button "Pay For Failed/Missed Transactions" at bounding box center [895, 248] width 189 height 29
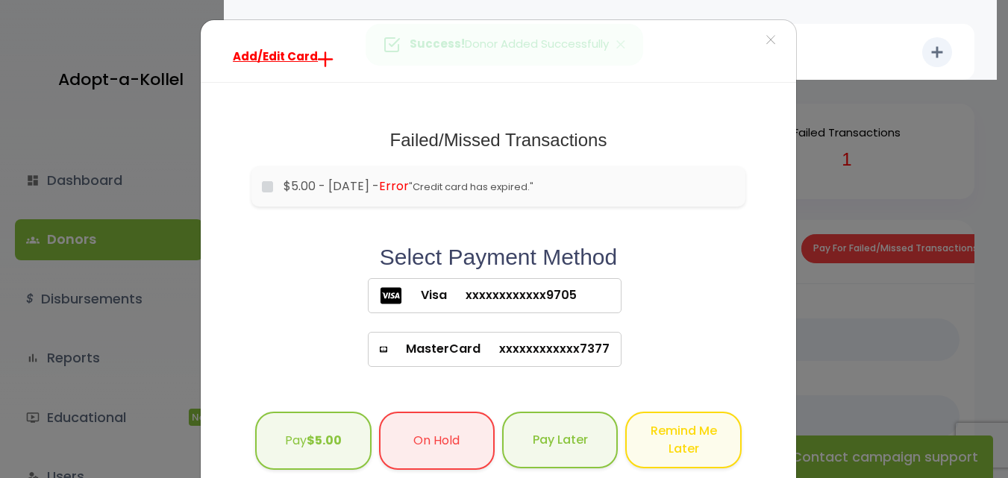
click at [492, 294] on span "xxxxxxxxxxxx9705" at bounding box center [512, 296] width 130 height 18
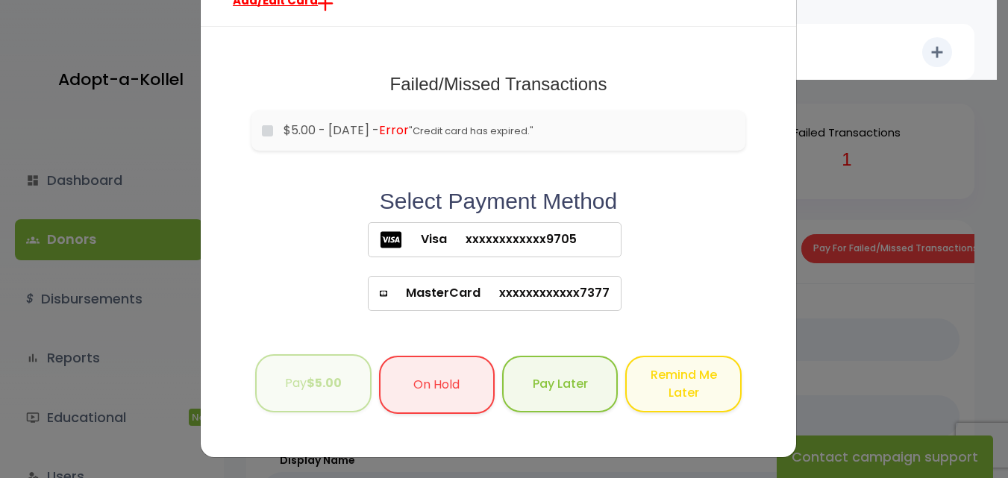
click at [307, 378] on b "$5.00" at bounding box center [324, 383] width 35 height 17
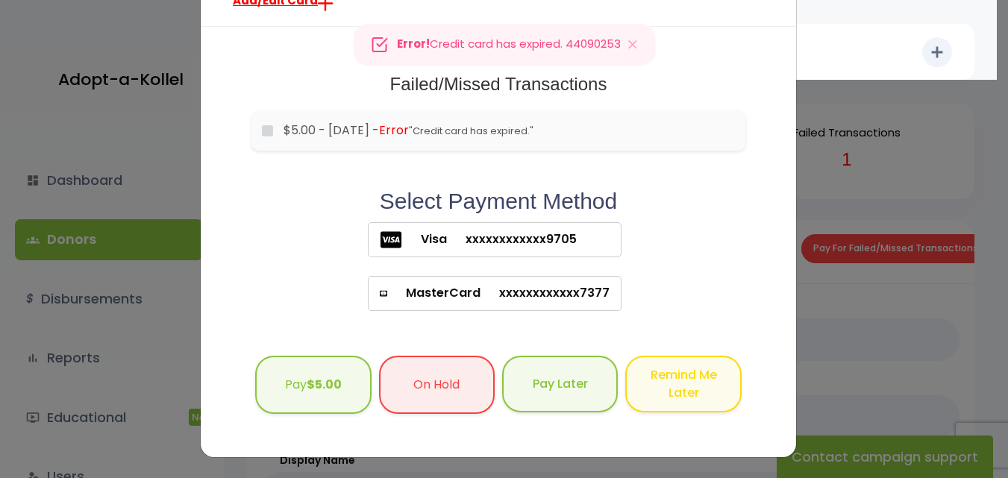
click at [454, 237] on span "xxxxxxxxxxxx9705" at bounding box center [512, 240] width 130 height 18
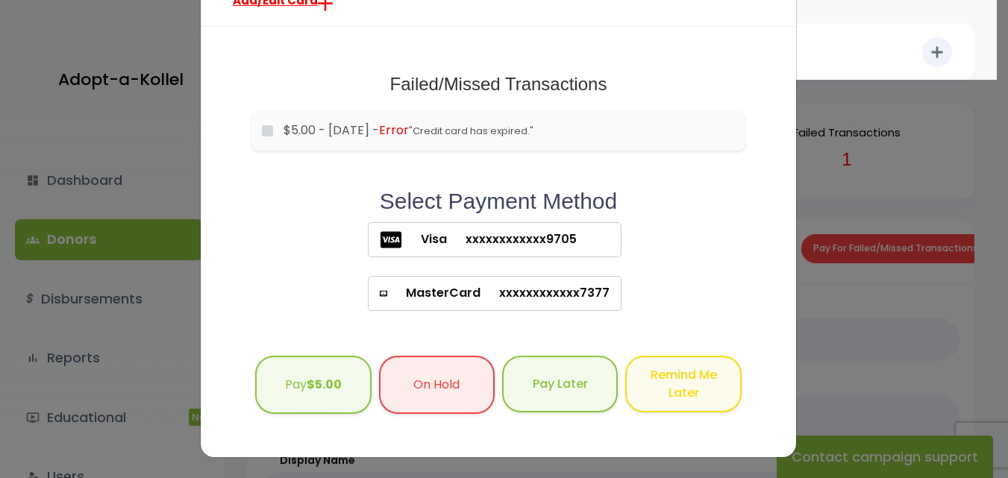
click at [454, 237] on span "xxxxxxxxxxxx9705" at bounding box center [512, 240] width 130 height 18
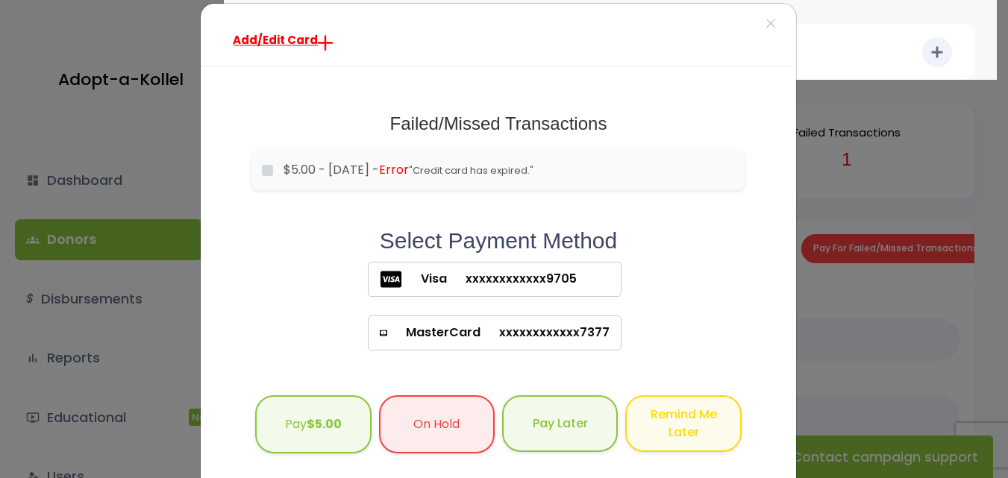
scroll to position [0, 0]
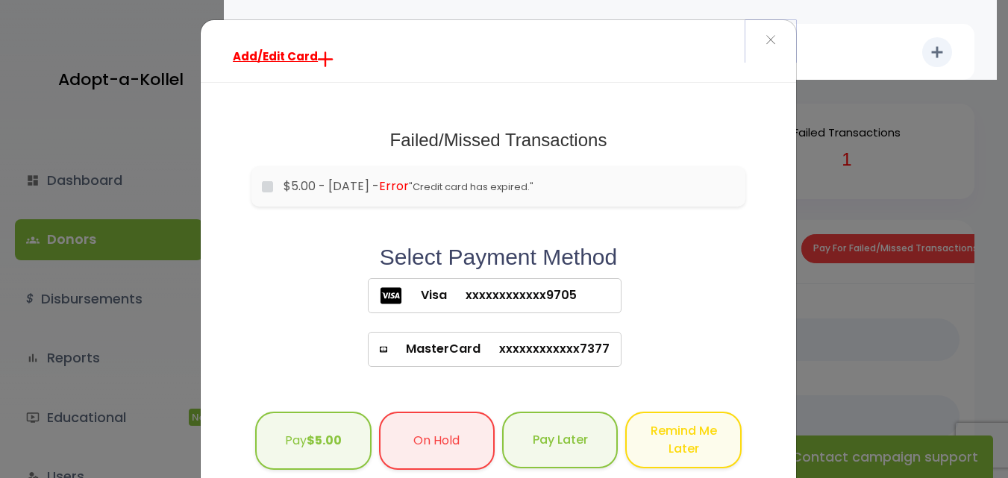
click at [766, 34] on span "×" at bounding box center [771, 41] width 10 height 32
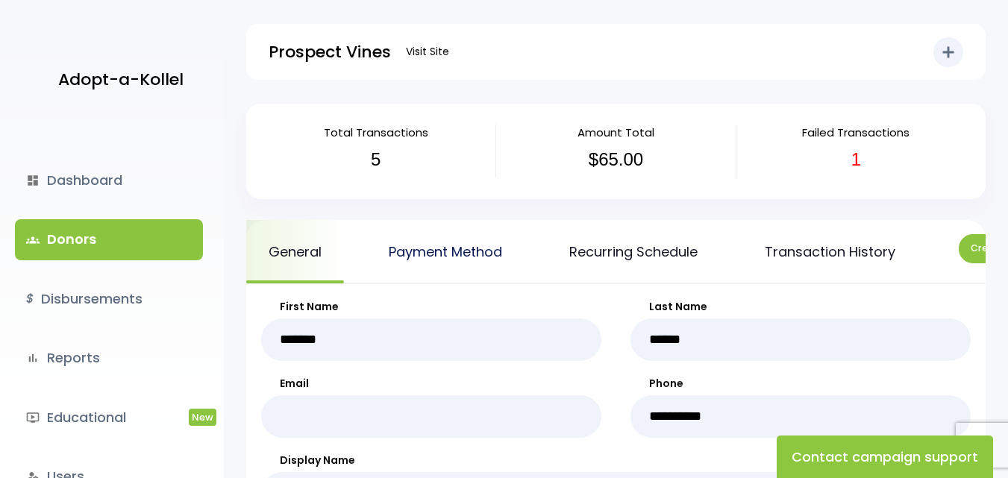
click at [463, 254] on link "Payment Method" at bounding box center [445, 251] width 158 height 63
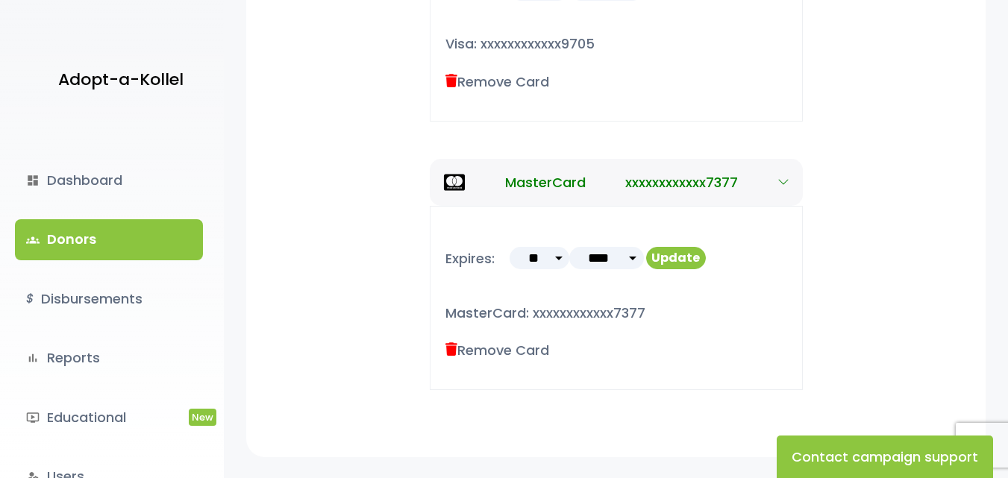
scroll to position [522, 0]
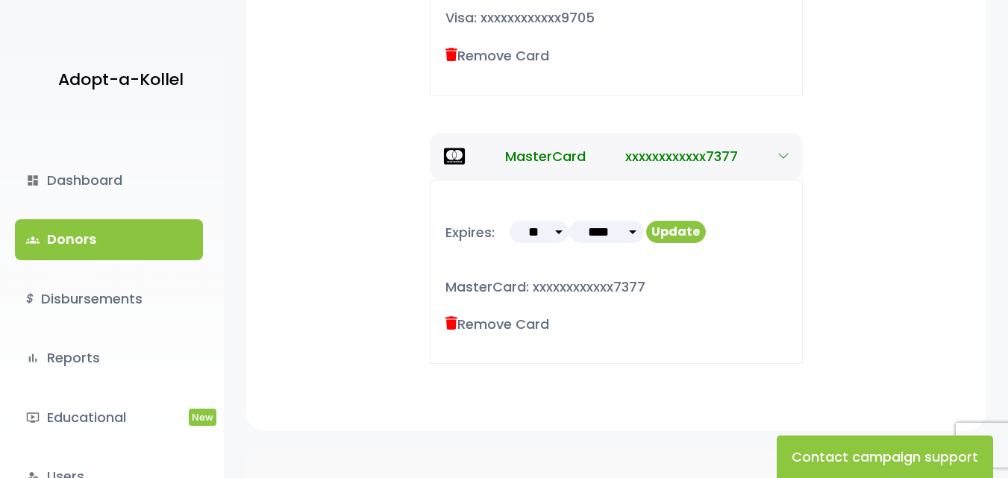
click at [487, 334] on label "Remove Card" at bounding box center [497, 324] width 104 height 20
click at [454, 330] on icon at bounding box center [451, 323] width 12 height 13
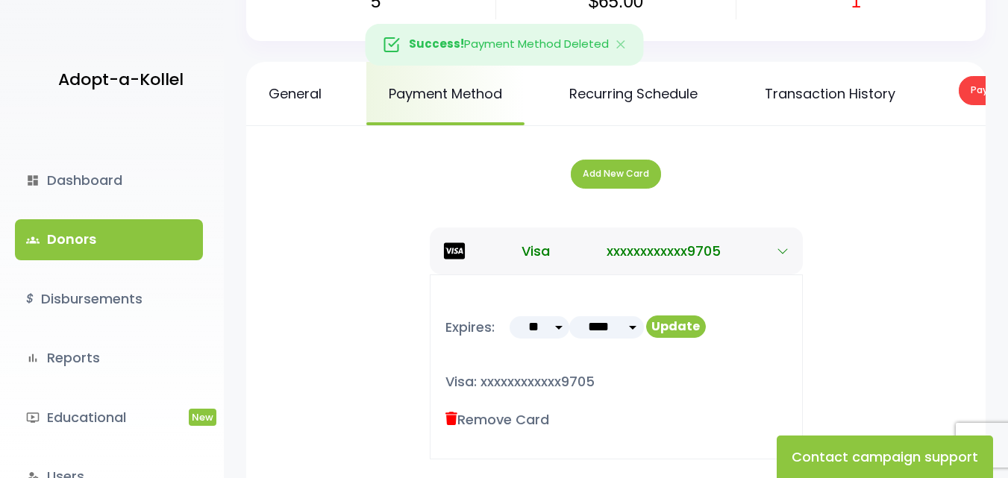
scroll to position [180, 0]
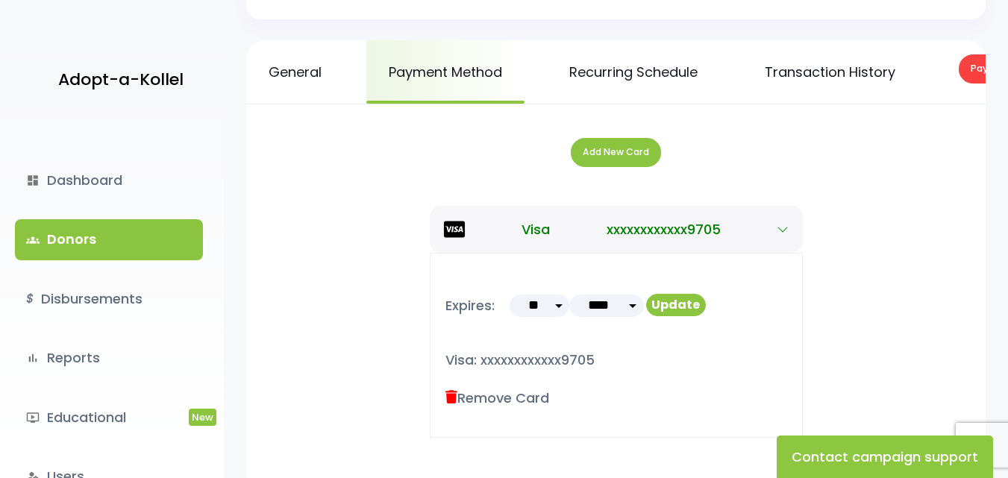
click at [559, 317] on select "** ** ** ** ** ** ** ** ** ** ** **" at bounding box center [540, 306] width 60 height 22
click at [907, 202] on div "Visa xxxxxxxxxxxx9705 Expires: ** ** ** ** ** ** ** ** ** ** **" at bounding box center [616, 333] width 710 height 284
click at [308, 72] on link "General" at bounding box center [295, 71] width 98 height 63
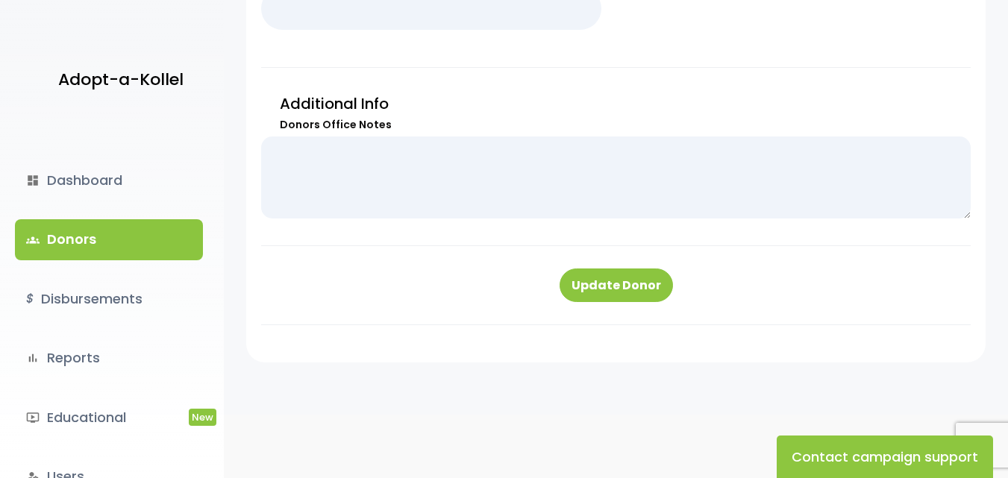
scroll to position [945, 0]
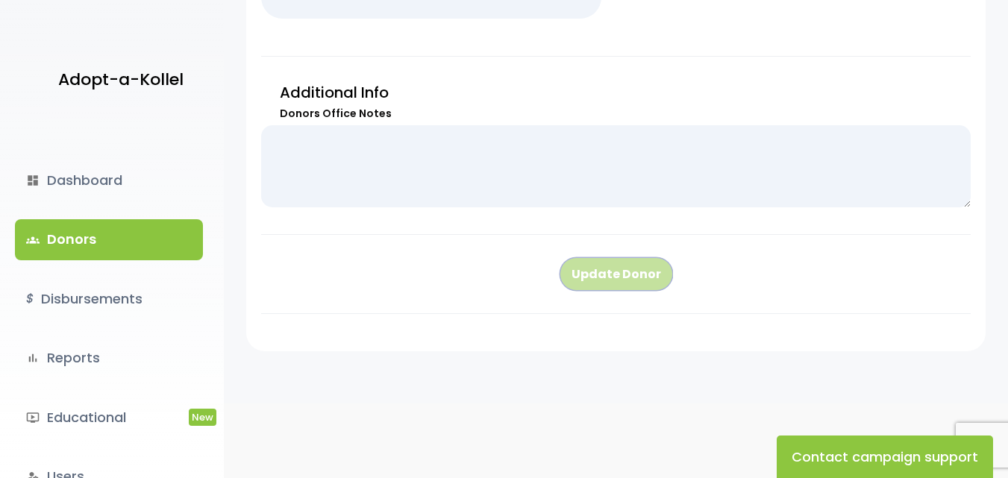
click at [600, 273] on button "Update Donor" at bounding box center [616, 274] width 113 height 34
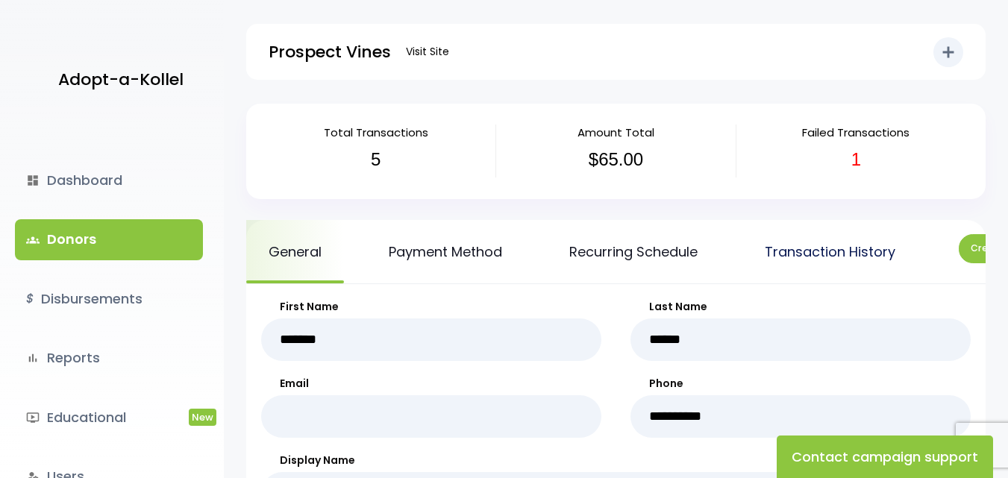
click at [831, 248] on link "Transaction History" at bounding box center [829, 251] width 175 height 63
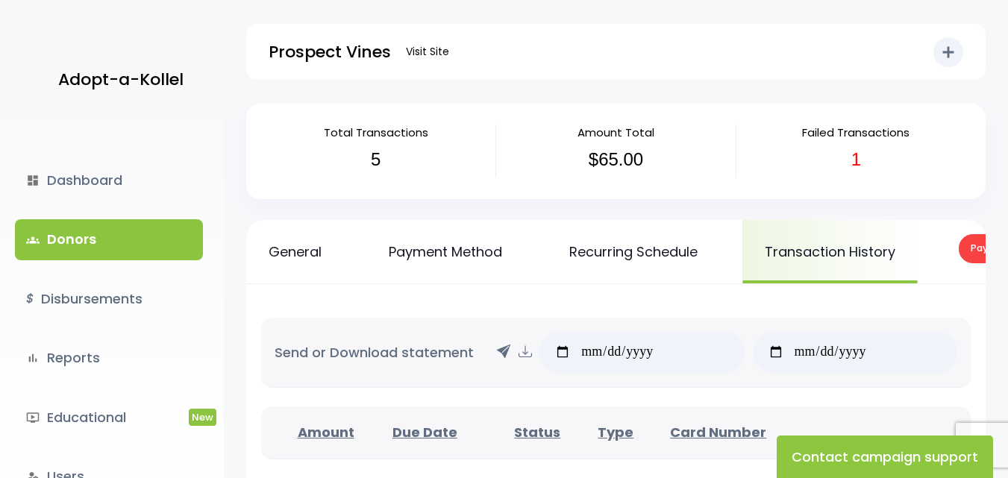
scroll to position [0, 178]
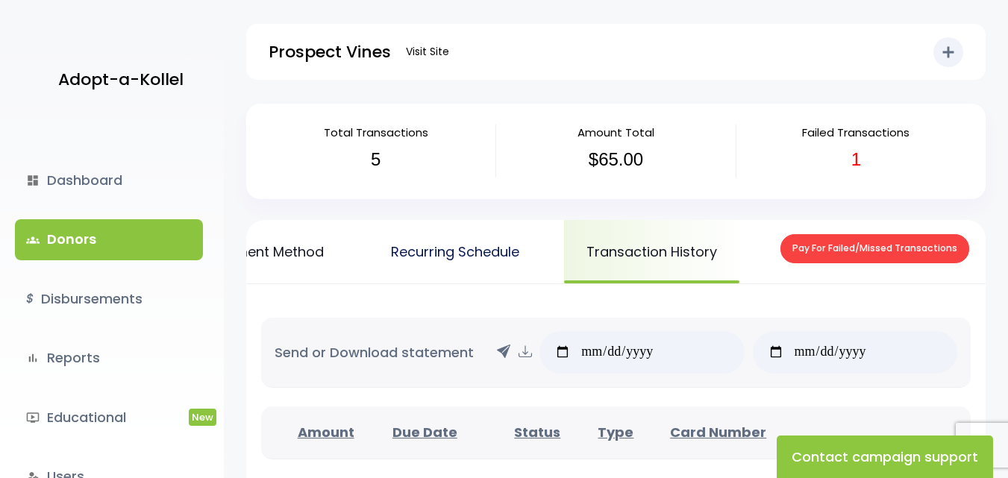
click at [472, 255] on link "Recurring Schedule" at bounding box center [455, 251] width 173 height 63
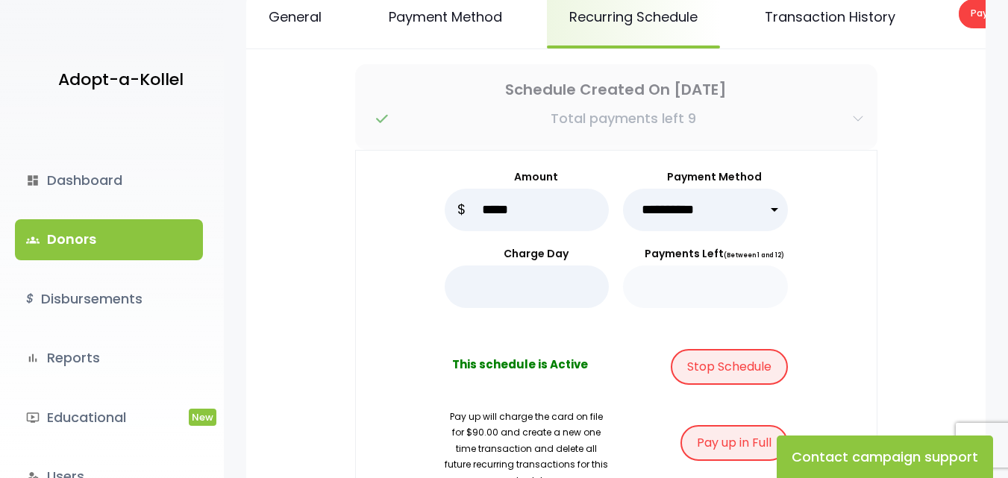
scroll to position [149, 0]
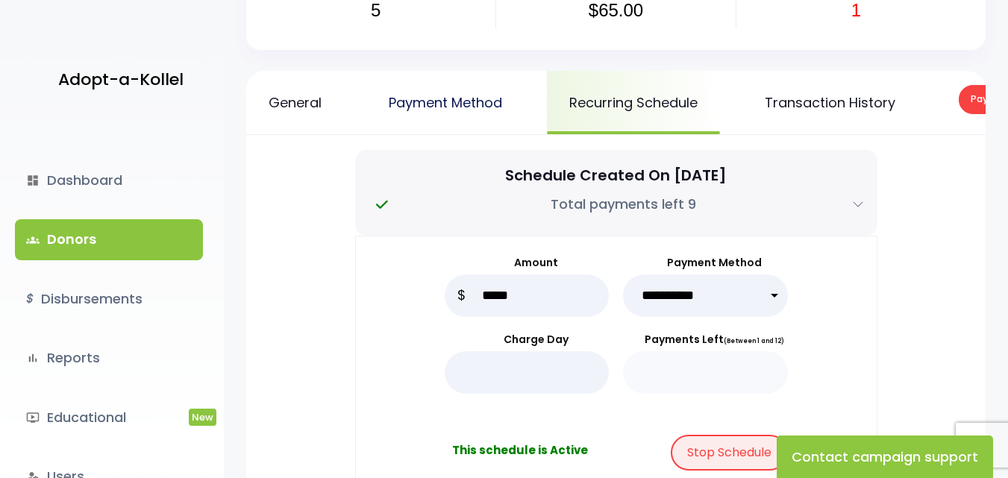
click at [460, 107] on link "Payment Method" at bounding box center [445, 102] width 158 height 63
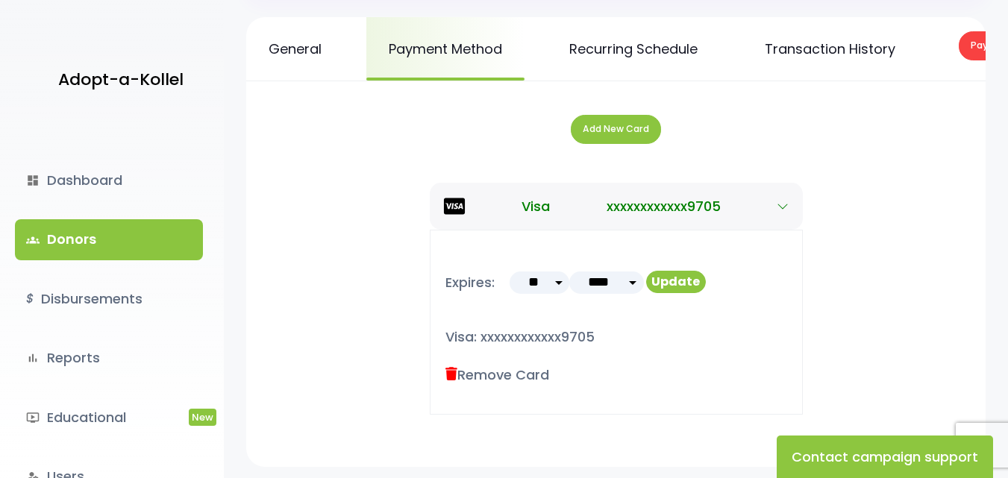
scroll to position [224, 0]
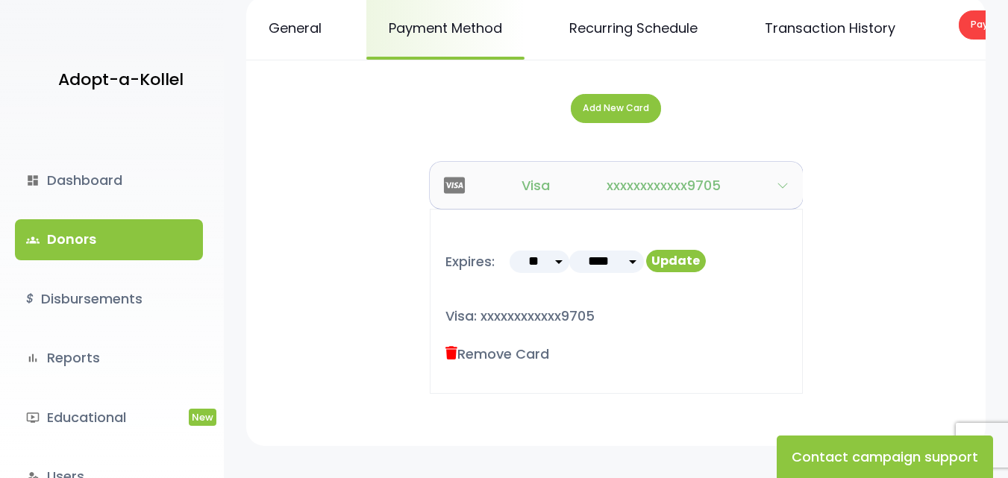
click at [782, 192] on icon "button" at bounding box center [783, 186] width 12 height 12
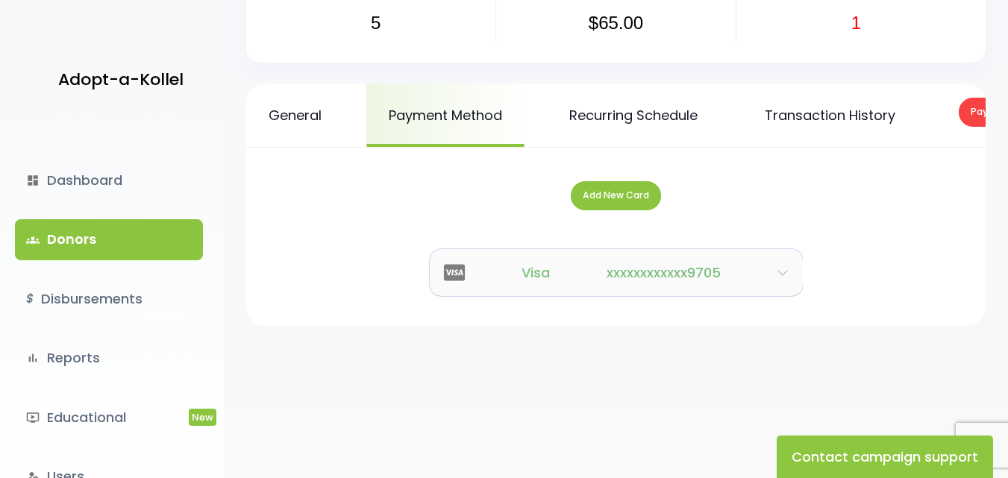
scroll to position [137, 0]
click at [772, 277] on button "Visa xxxxxxxxxxxx9705" at bounding box center [616, 272] width 373 height 47
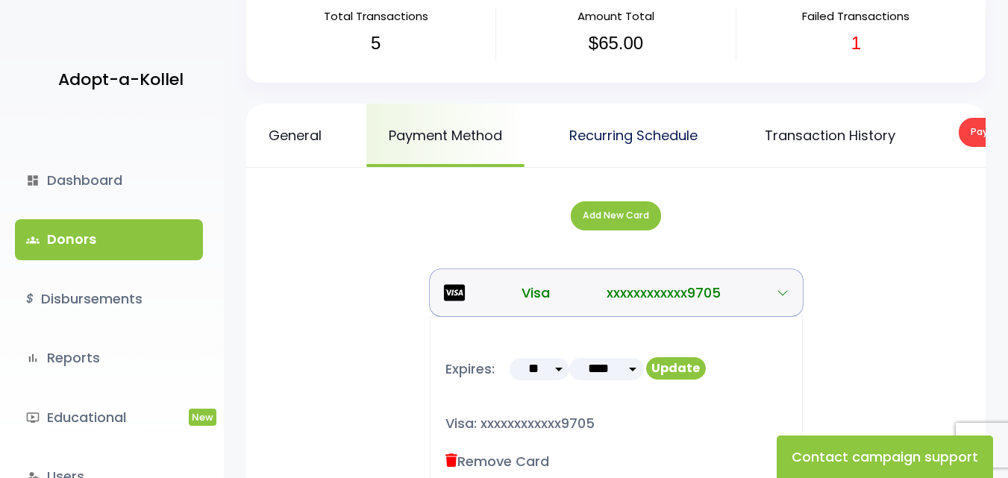
scroll to position [149, 0]
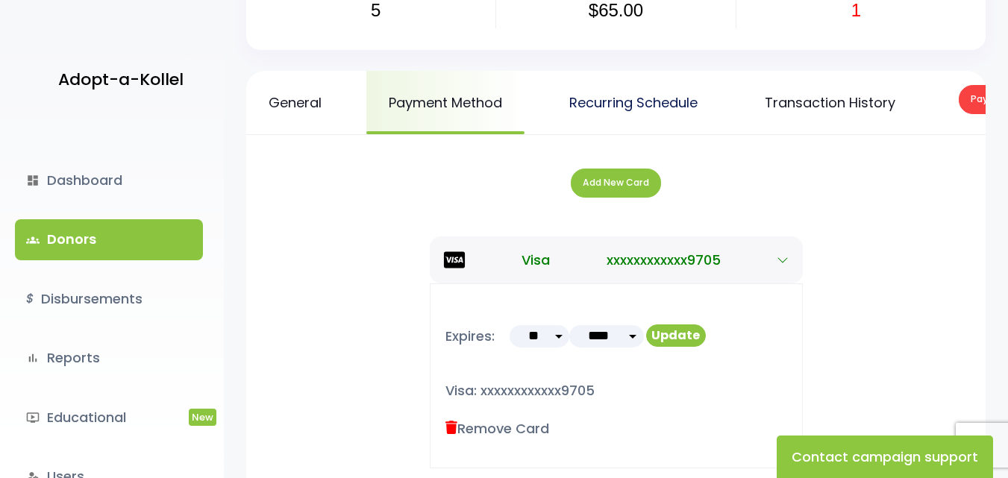
click at [643, 107] on link "Recurring Schedule" at bounding box center [633, 102] width 173 height 63
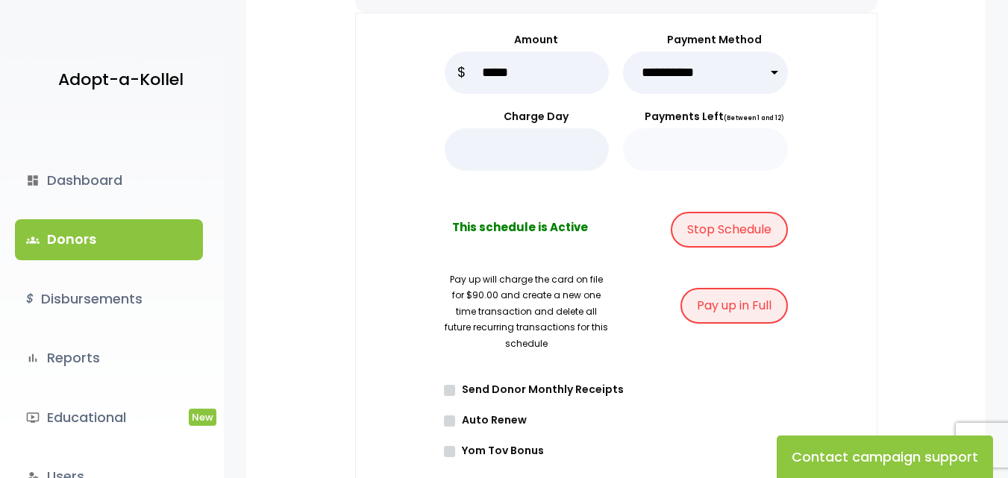
scroll to position [373, 0]
click at [725, 239] on button "Stop Schedule" at bounding box center [729, 229] width 117 height 36
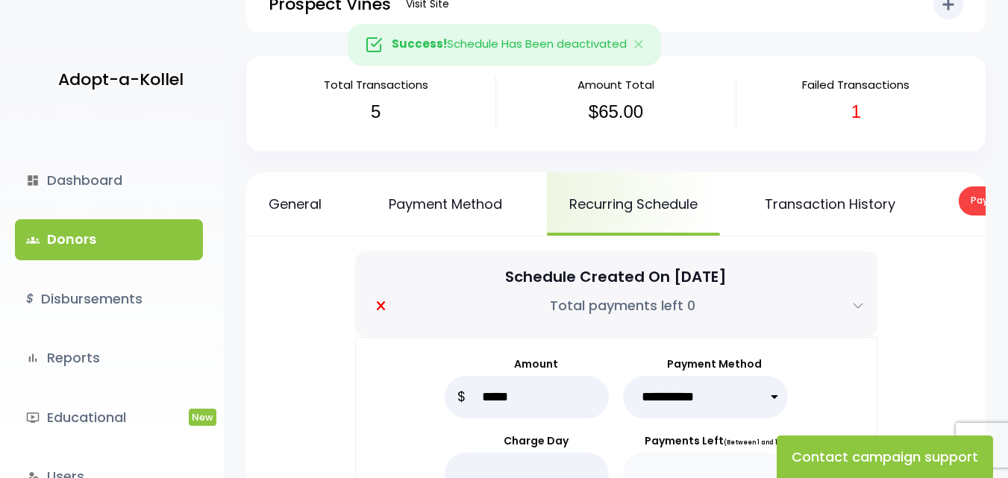
scroll to position [75, 0]
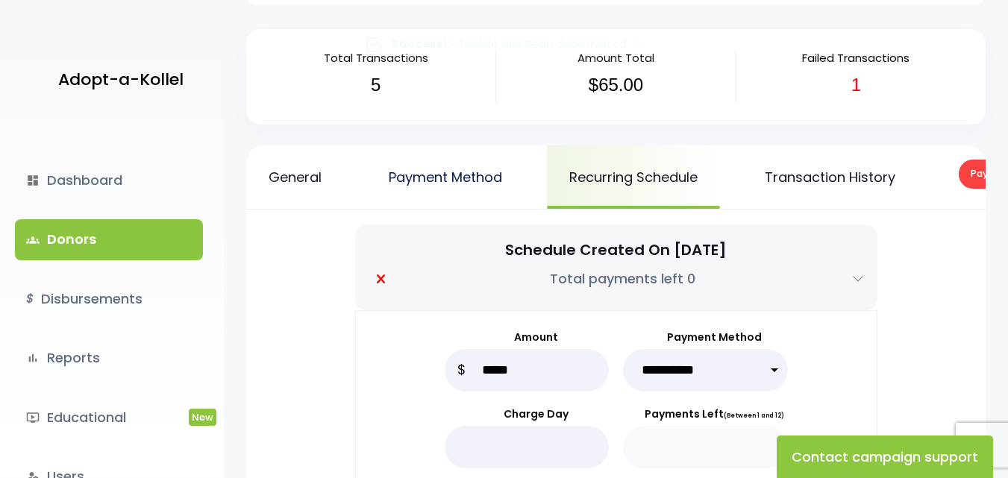
click at [463, 171] on link "Payment Method" at bounding box center [445, 177] width 158 height 63
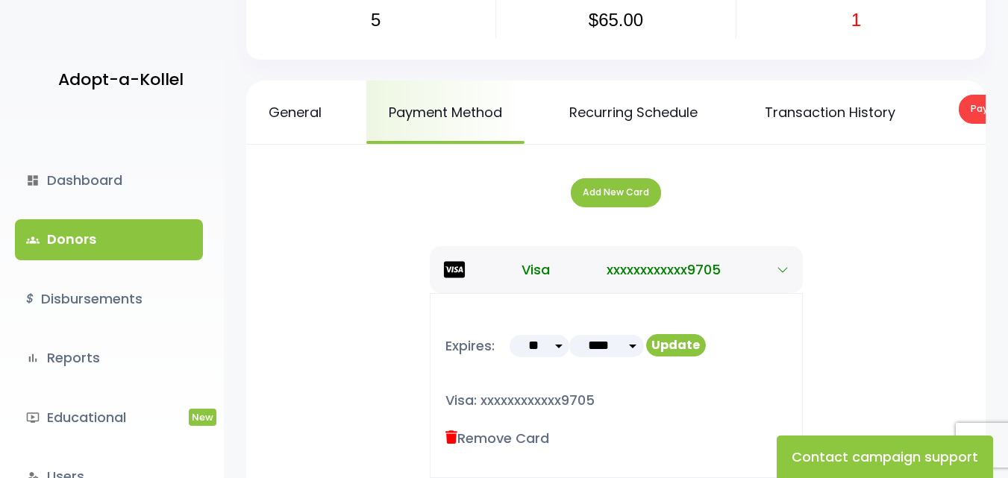
scroll to position [149, 0]
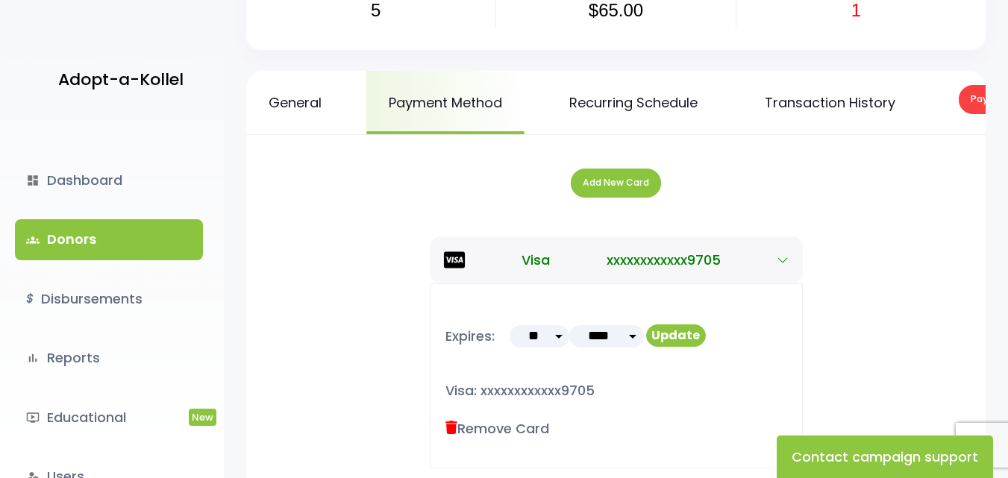
click at [449, 435] on icon at bounding box center [451, 428] width 12 height 13
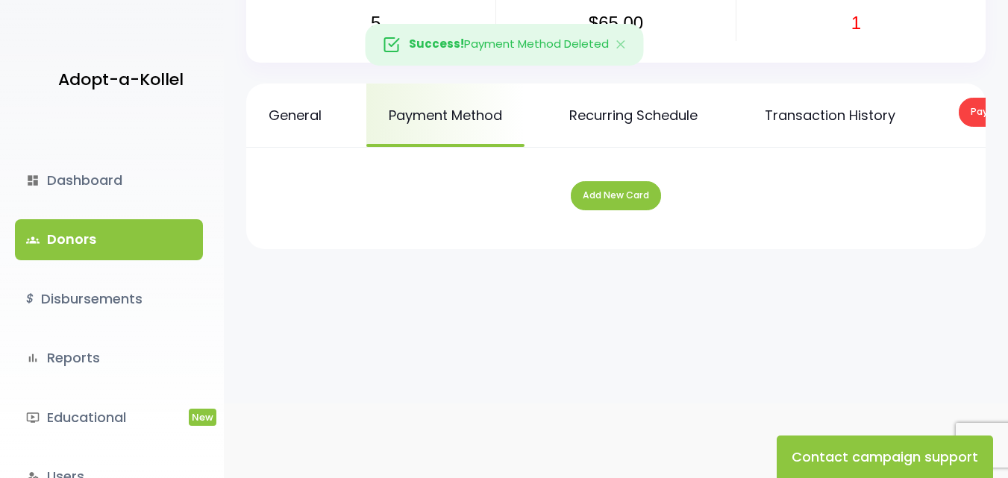
scroll to position [137, 0]
click at [618, 206] on button "Add New Card" at bounding box center [616, 195] width 90 height 29
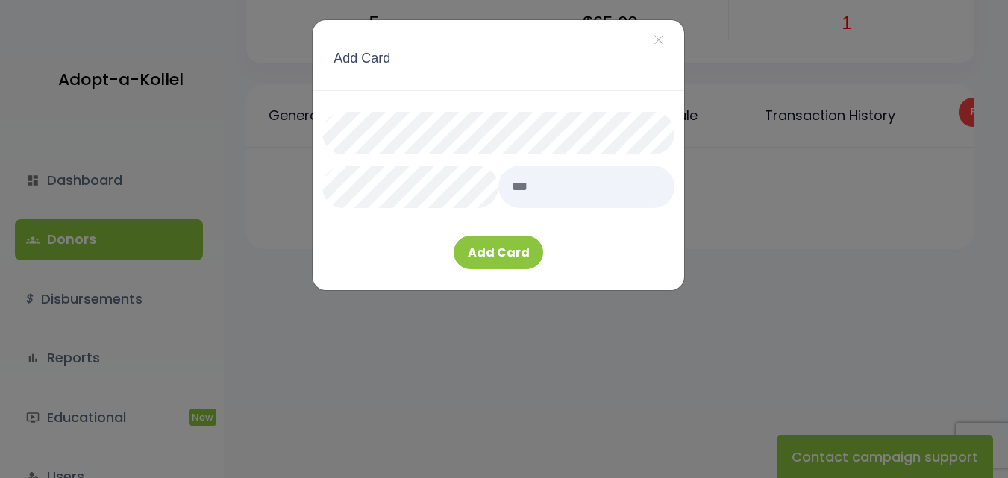
click at [484, 49] on div "Add Card ×" at bounding box center [499, 55] width 372 height 70
click at [539, 193] on input "text" at bounding box center [586, 187] width 176 height 43
type input "***"
click at [503, 237] on button "Add Card" at bounding box center [499, 253] width 90 height 34
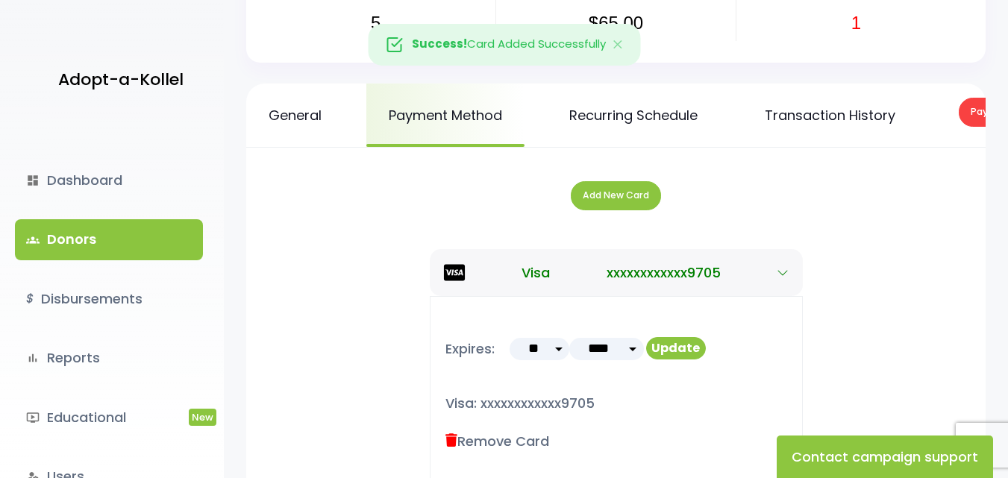
scroll to position [137, 0]
click at [622, 105] on link "Recurring Schedule" at bounding box center [633, 115] width 173 height 63
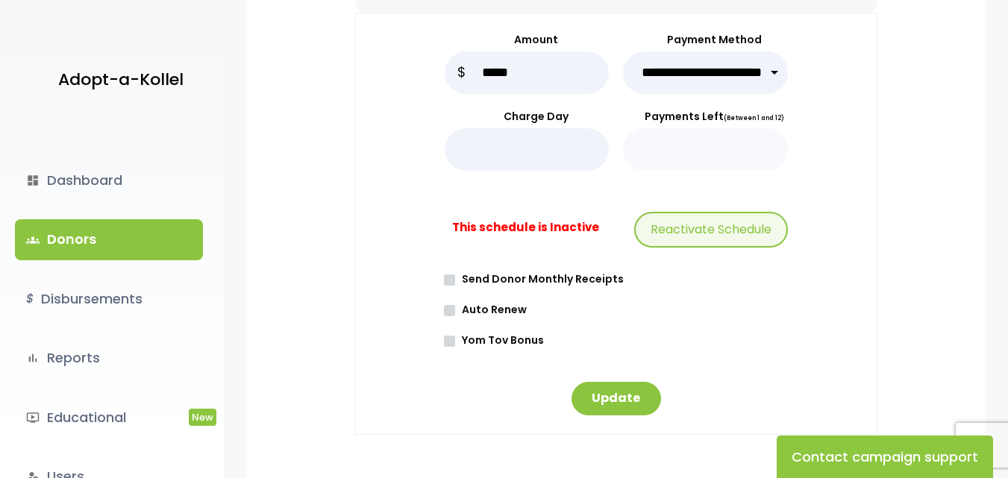
scroll to position [373, 0]
click at [701, 245] on button "Reactivate Schedule" at bounding box center [711, 229] width 154 height 36
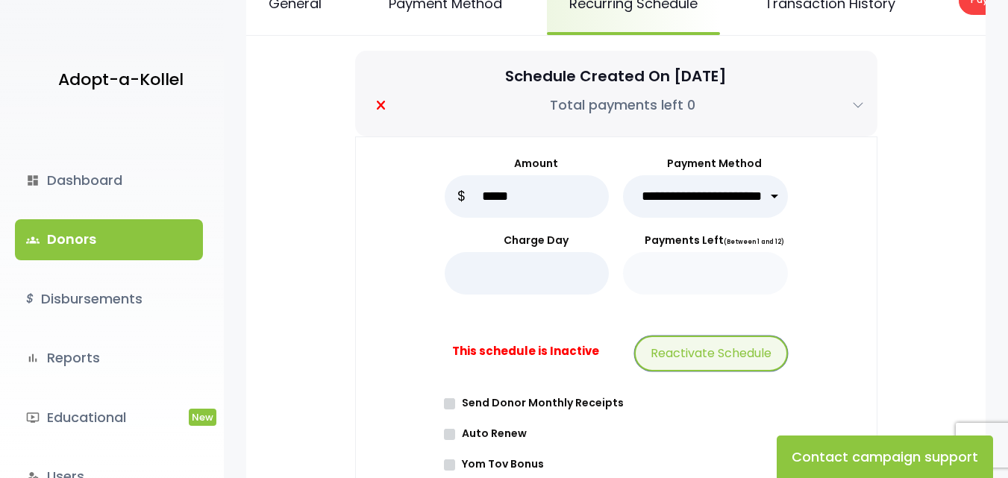
scroll to position [224, 0]
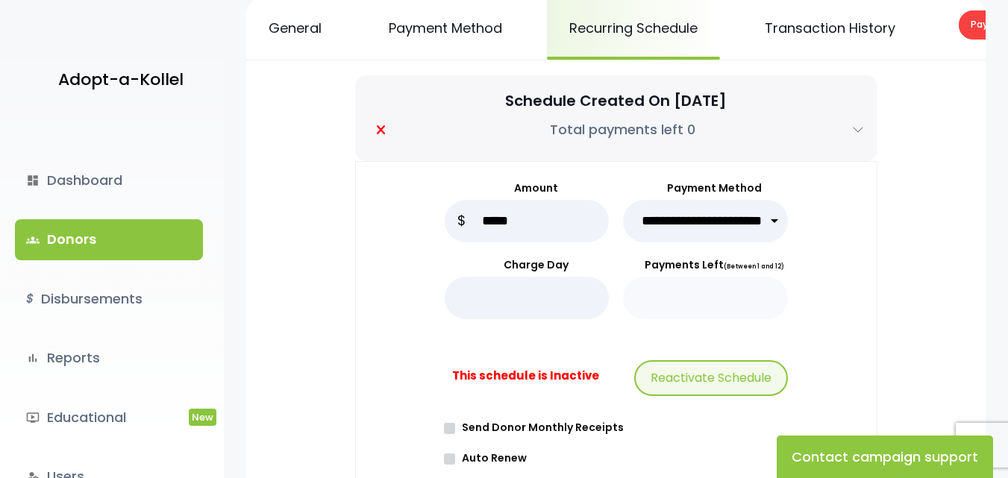
click at [706, 230] on select "**********" at bounding box center [705, 221] width 165 height 43
select select "*****"
click at [623, 210] on select "**********" at bounding box center [705, 221] width 165 height 43
click at [689, 384] on button "Reactivate Schedule" at bounding box center [711, 378] width 154 height 36
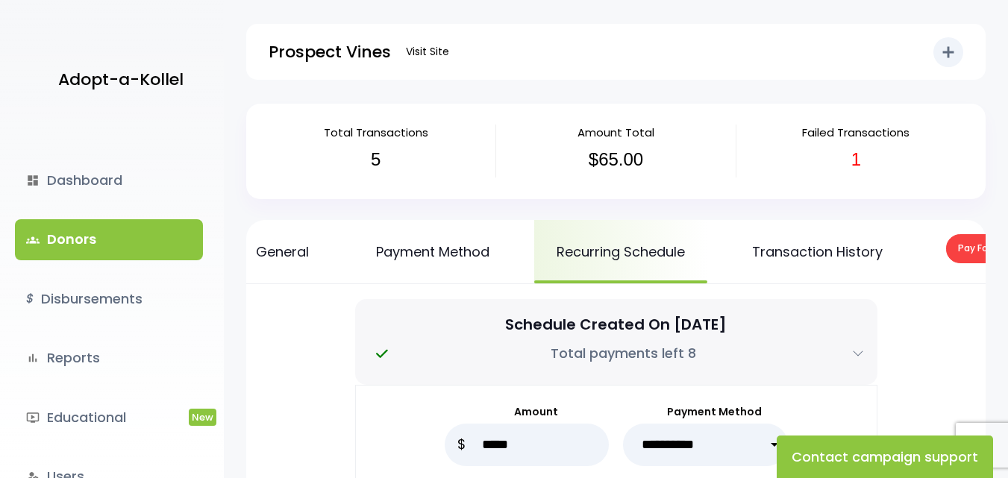
scroll to position [0, 178]
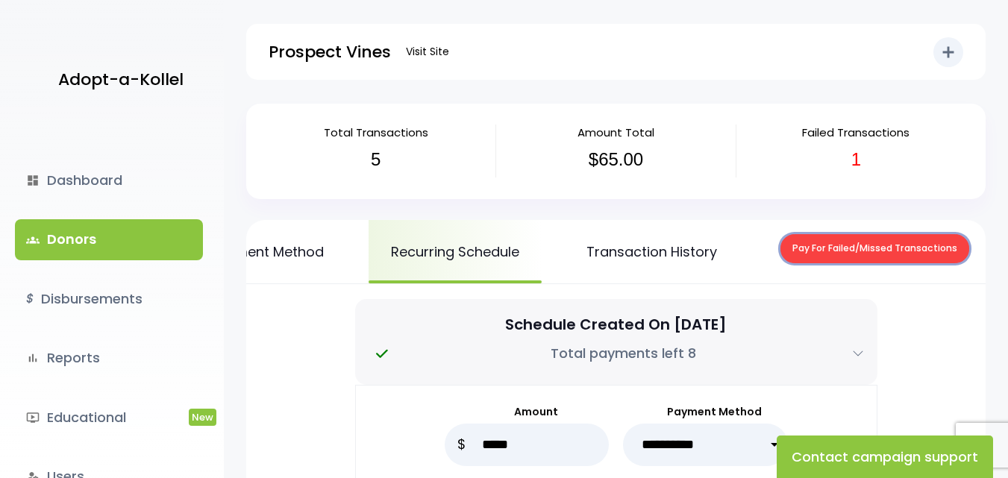
click at [882, 254] on button "Pay For Failed/Missed Transactions" at bounding box center [875, 248] width 189 height 29
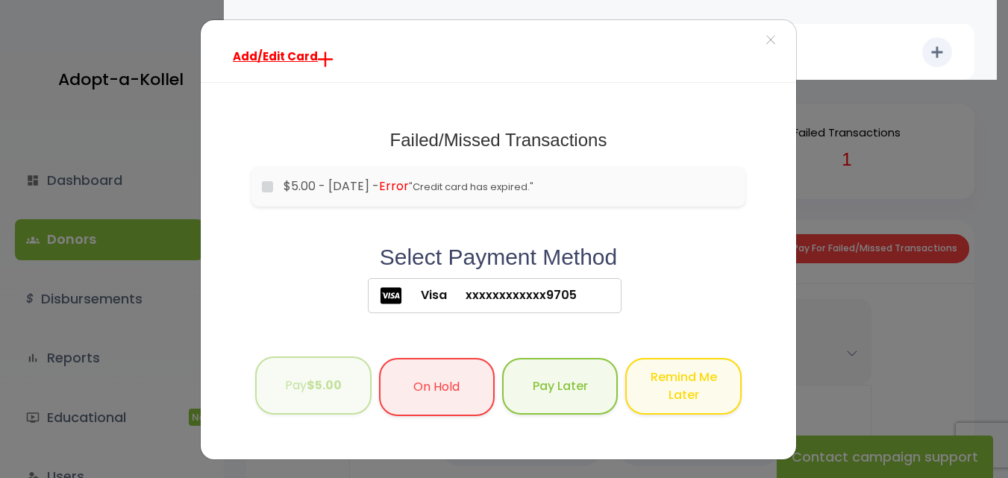
click at [281, 390] on button "Pay $5.00" at bounding box center [313, 386] width 116 height 59
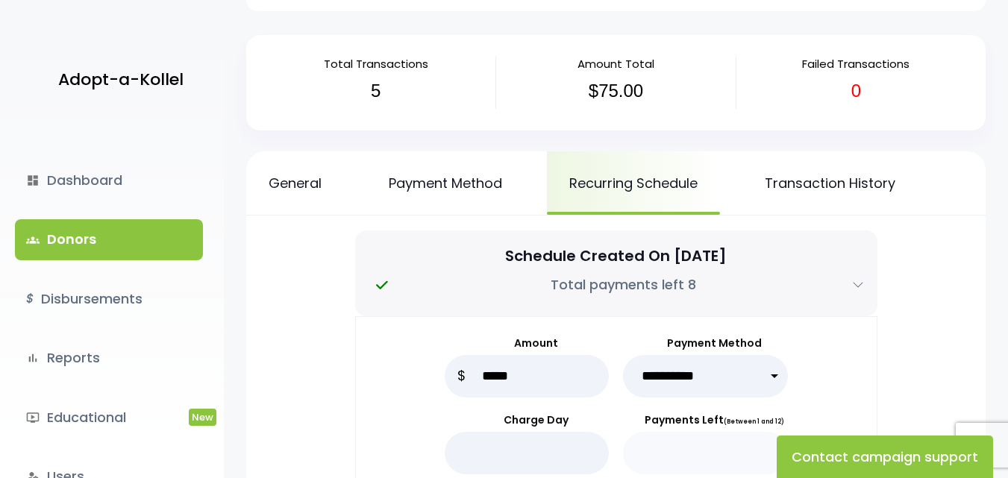
scroll to position [298, 0]
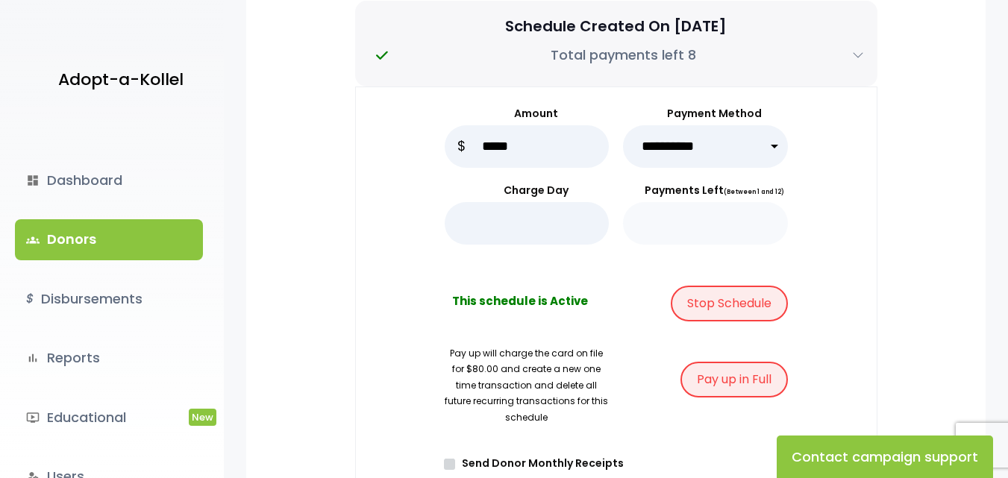
click at [75, 246] on link "groups Donors" at bounding box center [109, 239] width 188 height 40
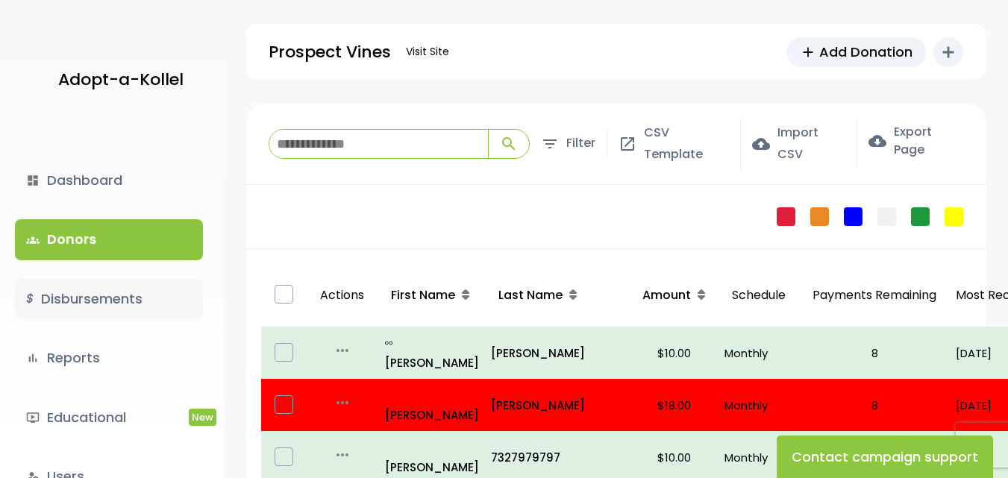
scroll to position [137, 0]
